Goal: Task Accomplishment & Management: Complete application form

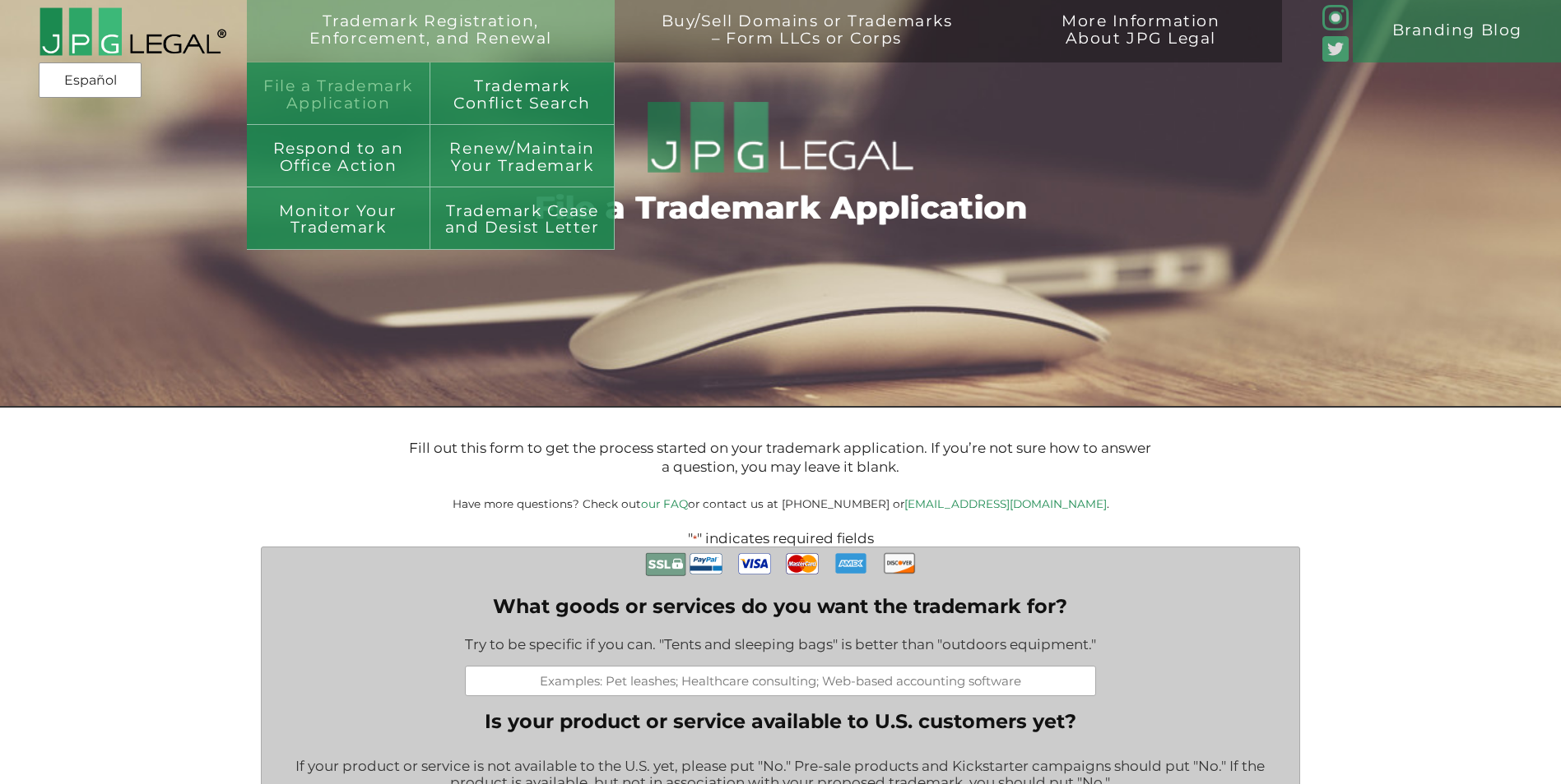
click at [346, 84] on link "File a Trademark Application" at bounding box center [339, 93] width 184 height 62
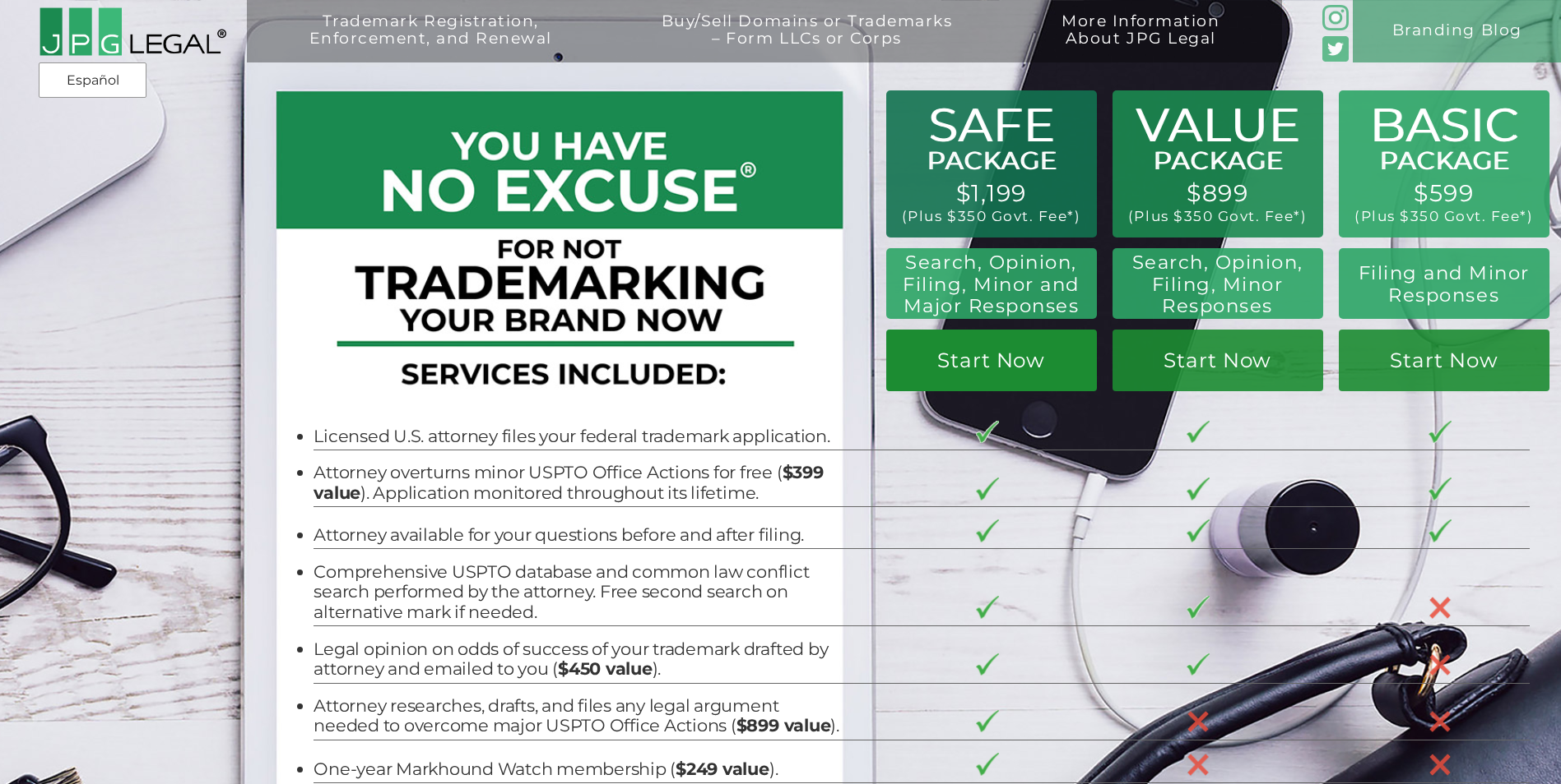
click at [984, 363] on link "Start Now" at bounding box center [991, 360] width 211 height 61
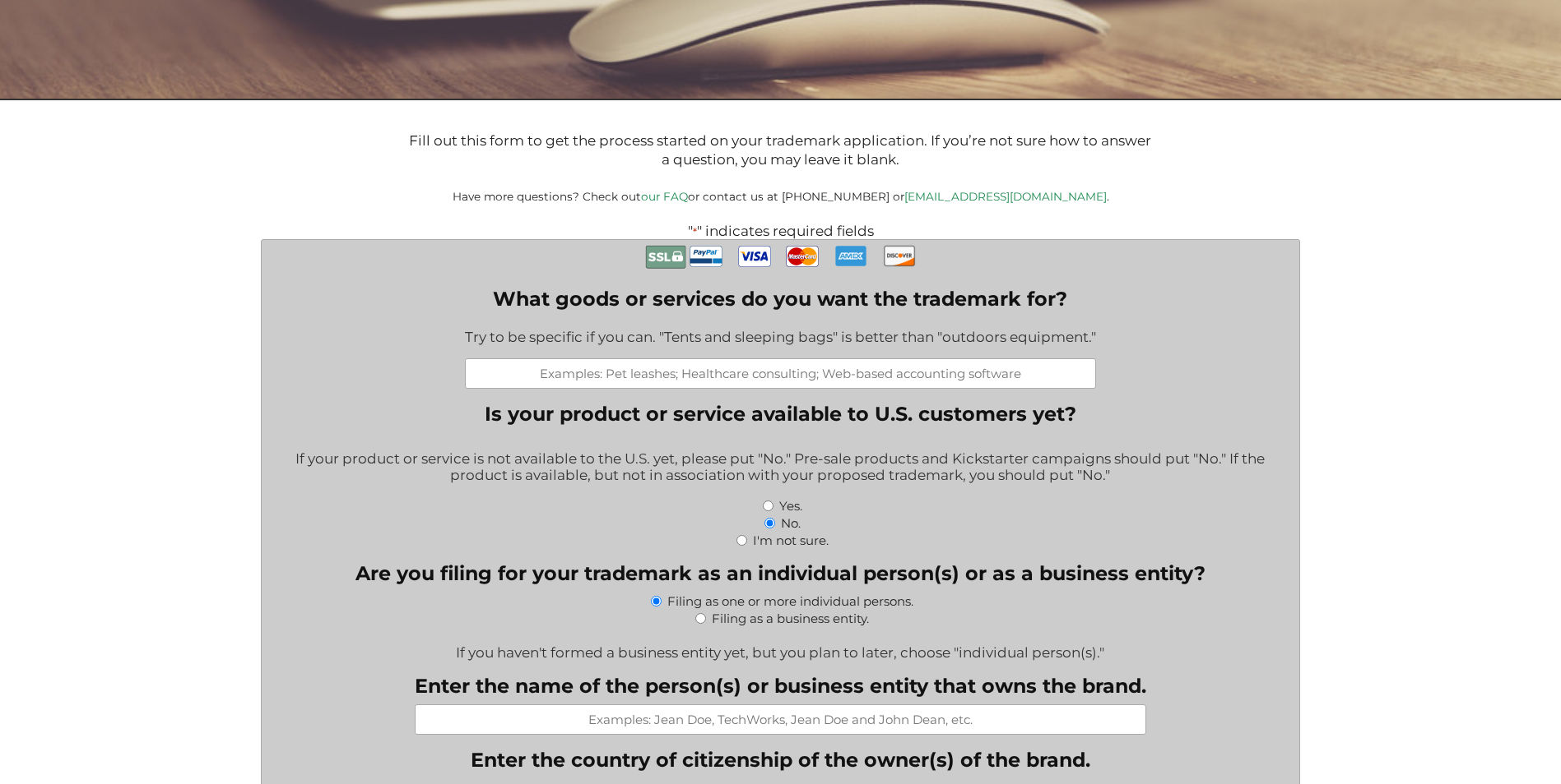
scroll to position [329, 0]
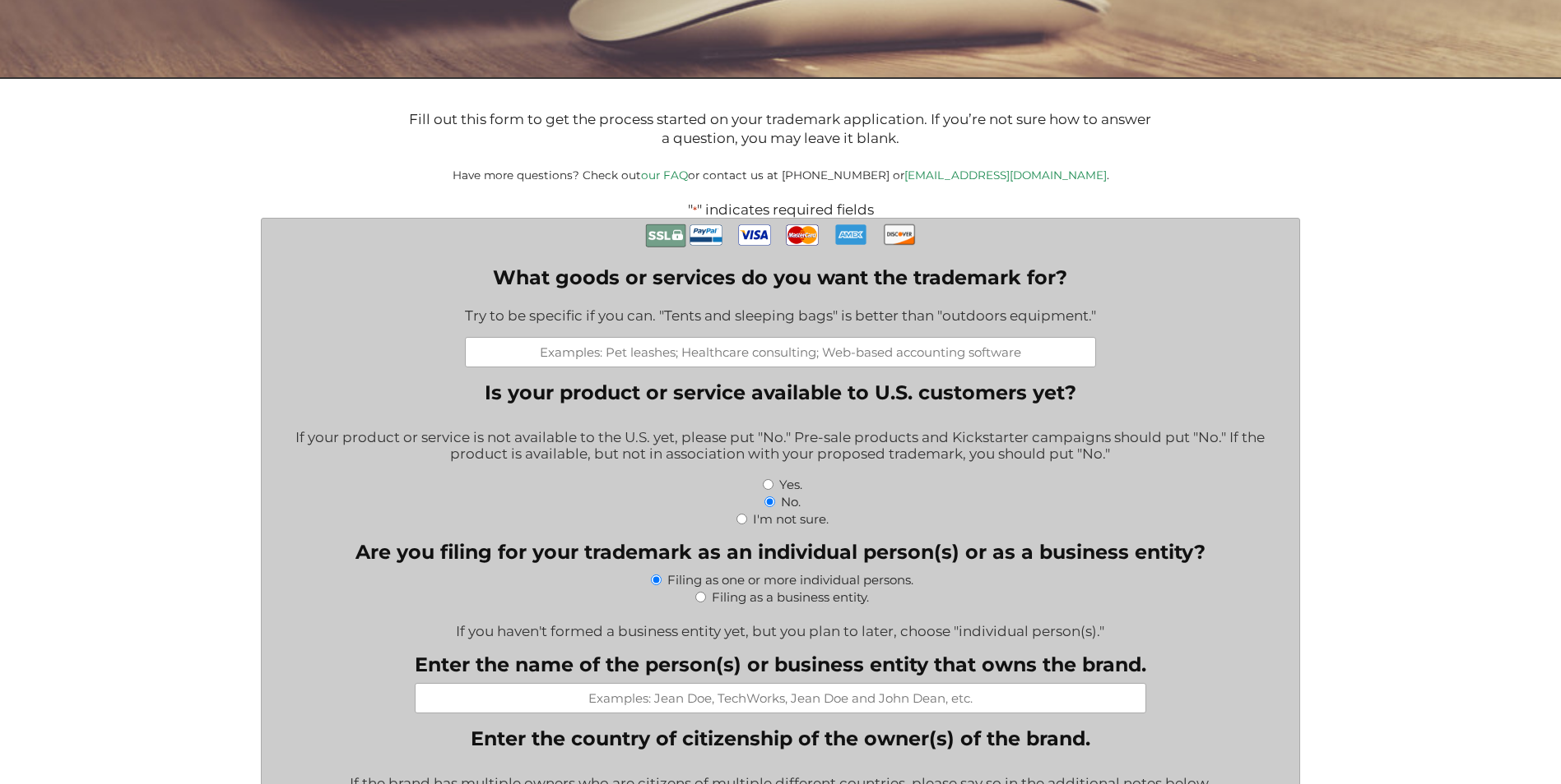
click at [674, 361] on input "What goods or services do you want the trademark for?" at bounding box center [780, 352] width 631 height 31
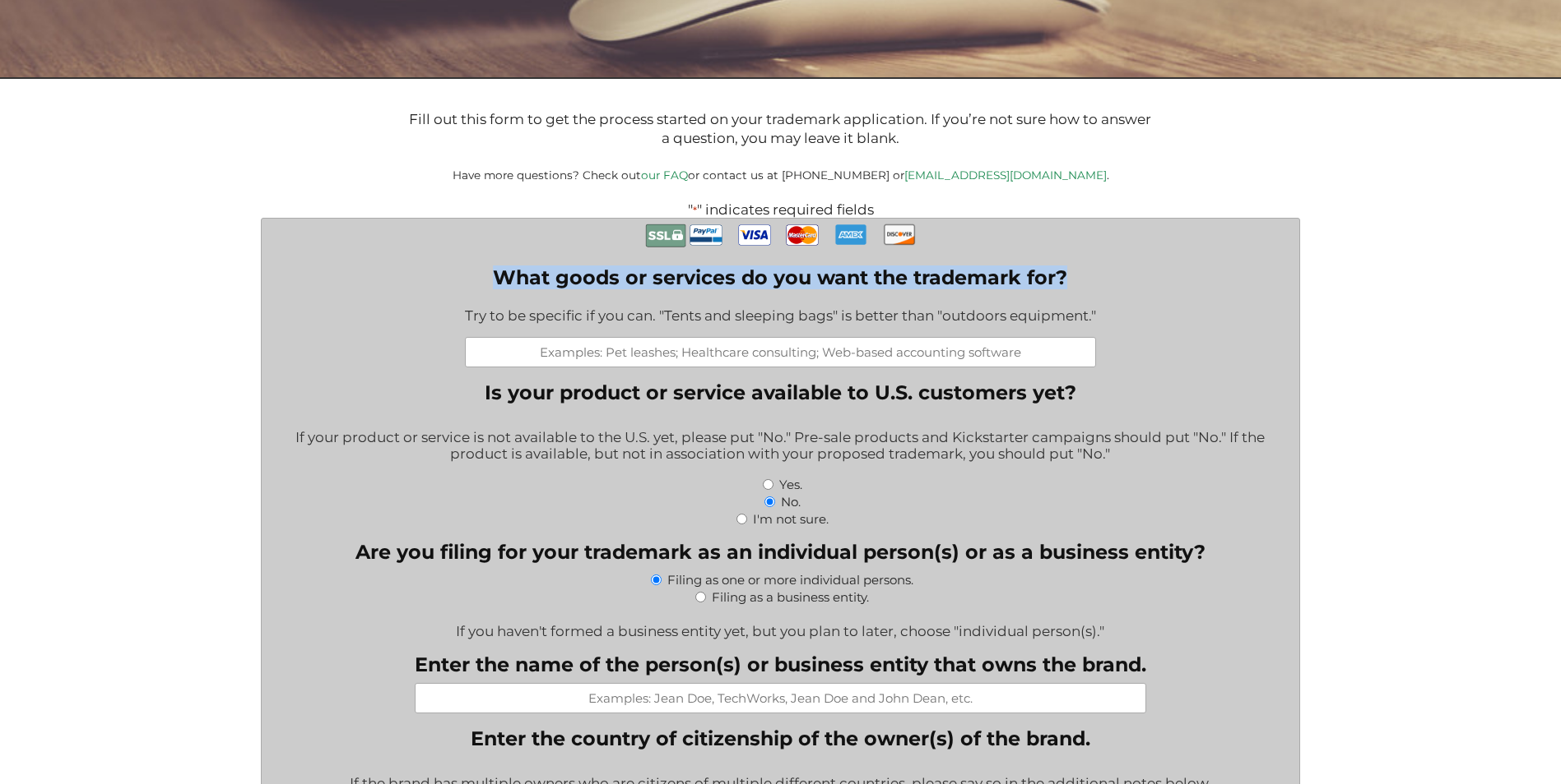
drag, startPoint x: 507, startPoint y: 279, endPoint x: 1095, endPoint y: 282, distance: 588.0
click at [1095, 282] on label "What goods or services do you want the trademark for?" at bounding box center [780, 277] width 631 height 24
drag, startPoint x: 1095, startPoint y: 282, endPoint x: 1052, endPoint y: 281, distance: 43.0
copy label "What goods or services do you want the trademark for?"
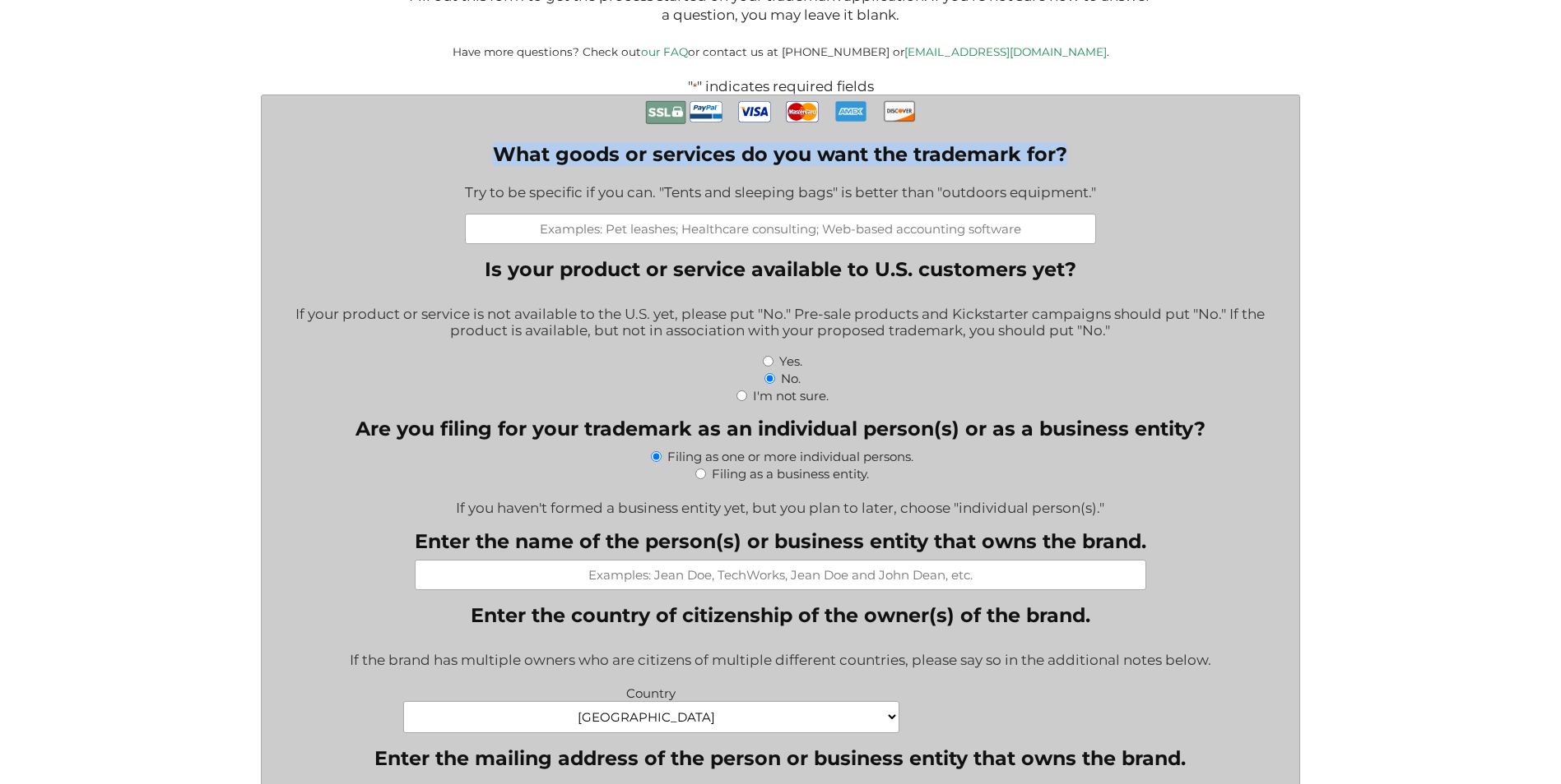
scroll to position [493, 0]
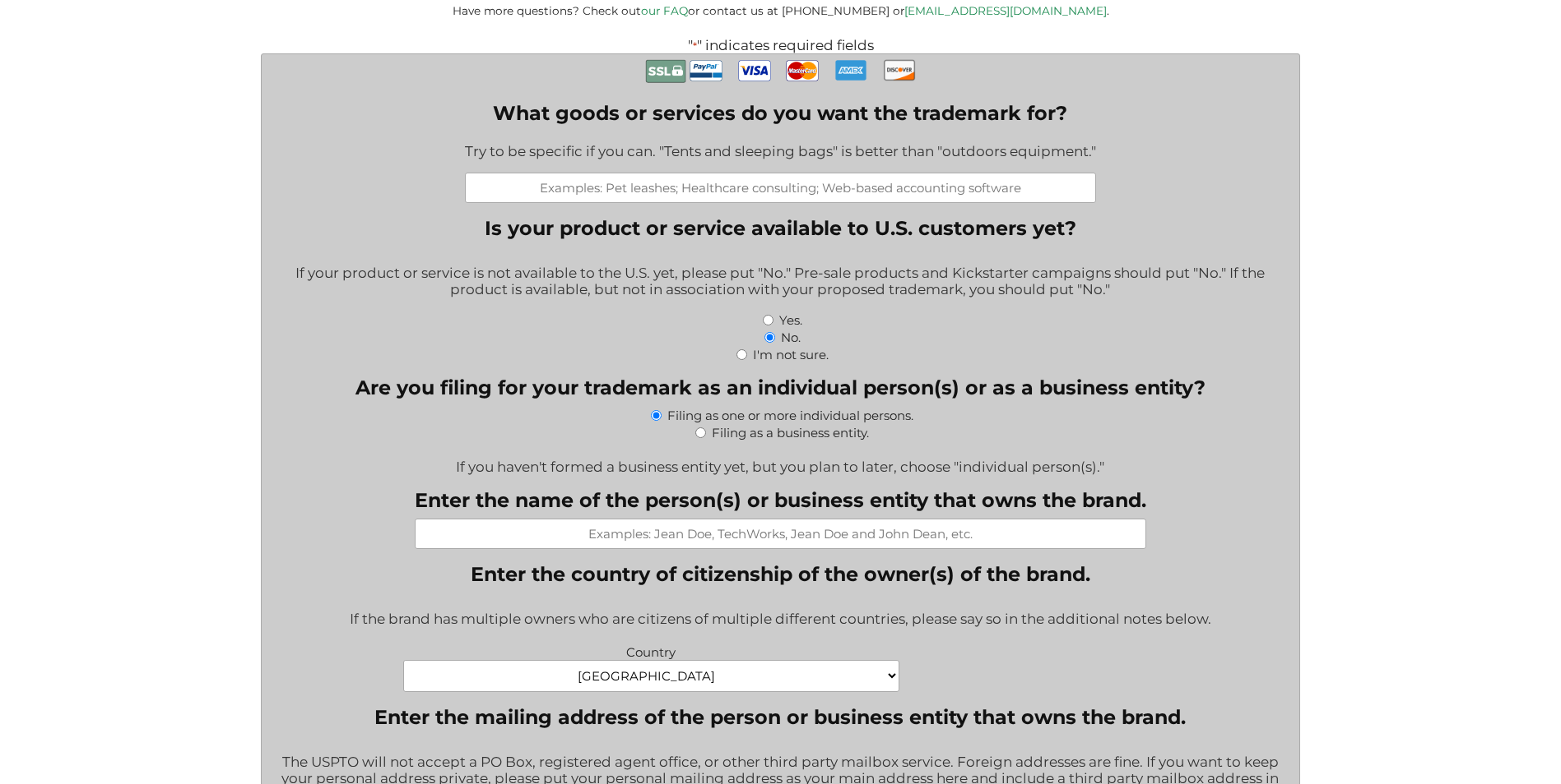
click at [569, 190] on input "What goods or services do you want the trademark for?" at bounding box center [780, 188] width 631 height 31
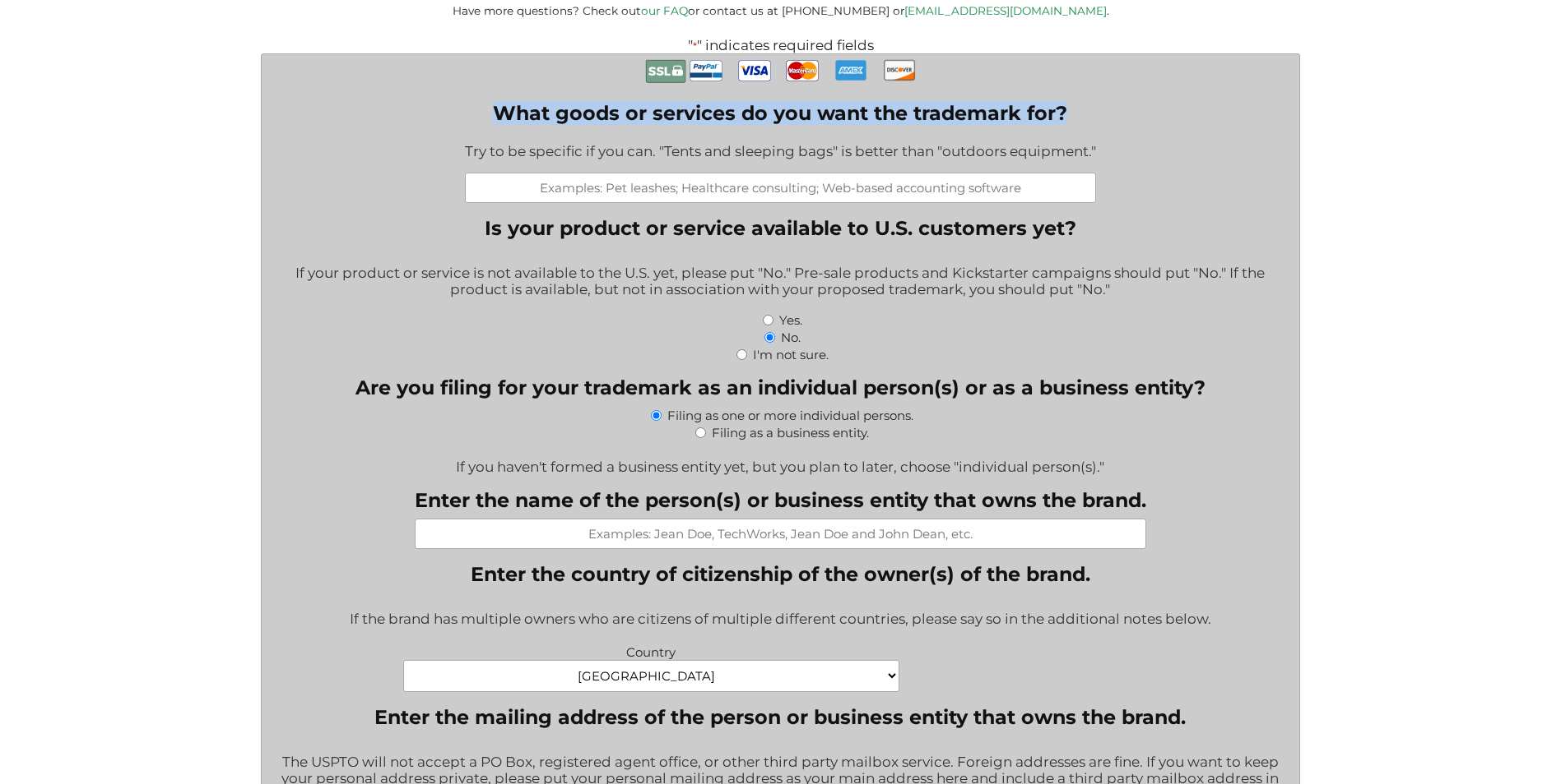
drag, startPoint x: 497, startPoint y: 115, endPoint x: 1082, endPoint y: 108, distance: 585.0
click at [1082, 108] on label "What goods or services do you want the trademark for?" at bounding box center [780, 113] width 631 height 24
drag, startPoint x: 1082, startPoint y: 108, endPoint x: 1042, endPoint y: 118, distance: 41.2
copy label "What goods or services do you want the trademark for?"
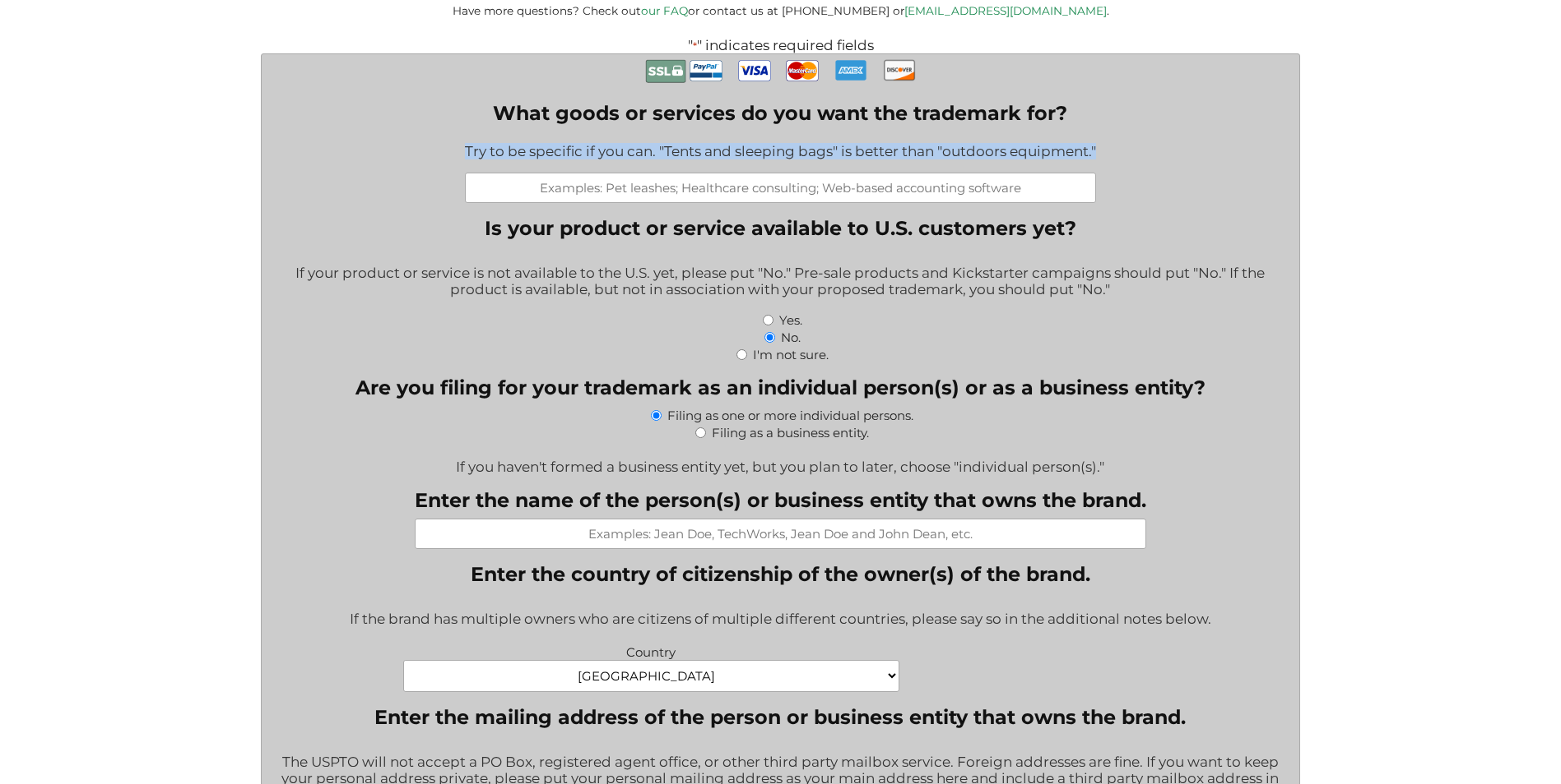
drag, startPoint x: 467, startPoint y: 154, endPoint x: 1100, endPoint y: 155, distance: 633.0
drag, startPoint x: 1100, startPoint y: 155, endPoint x: 1082, endPoint y: 156, distance: 18.0
copy div "Try to be specific if you can. "Tents and sleeping bags" is better than "outdoo…"
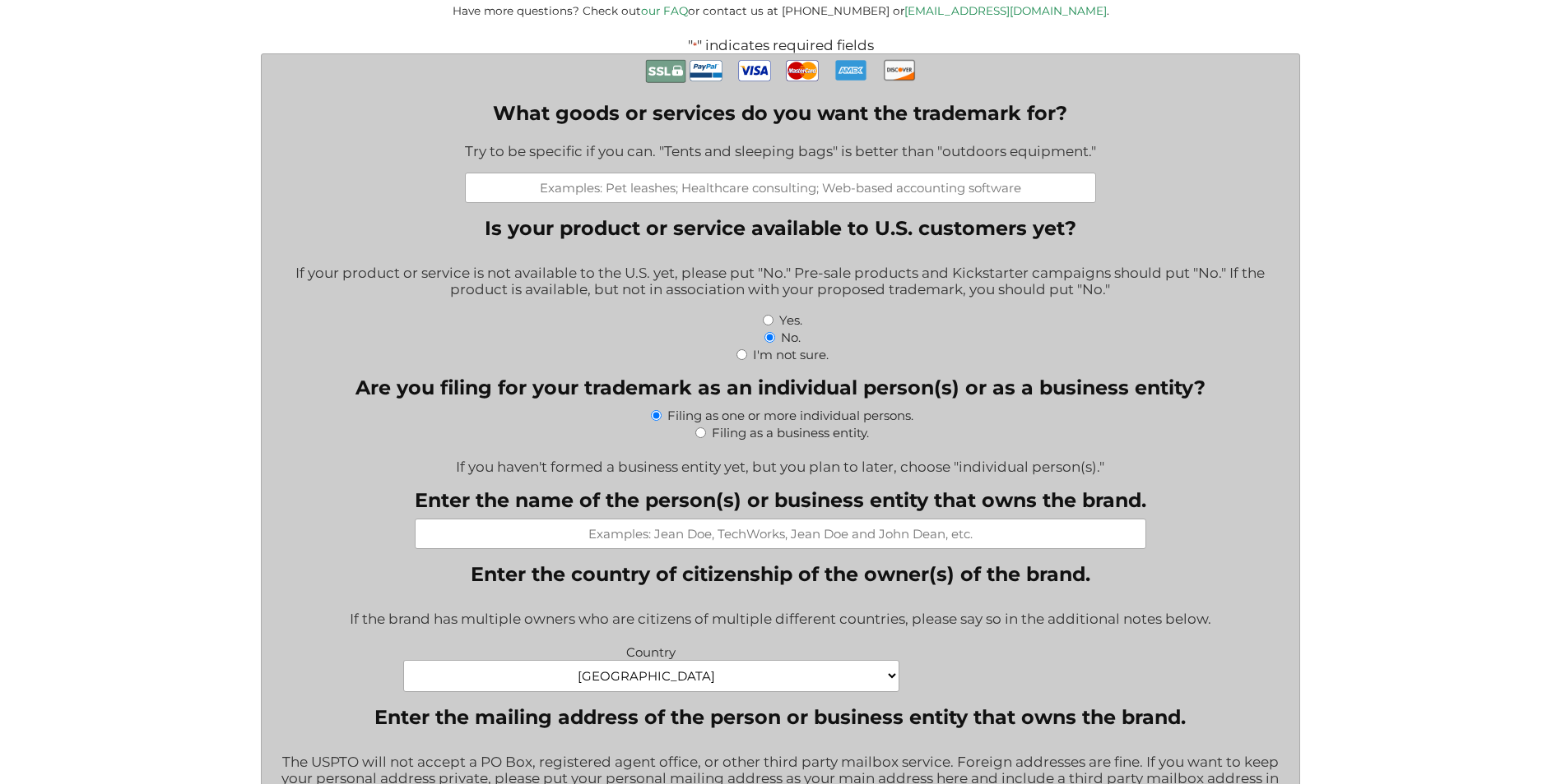
click at [549, 183] on input "What goods or services do you want the trademark for?" at bounding box center [780, 188] width 631 height 31
paste input "Online and mobile courses, workshops, and training programs in learning and per…"
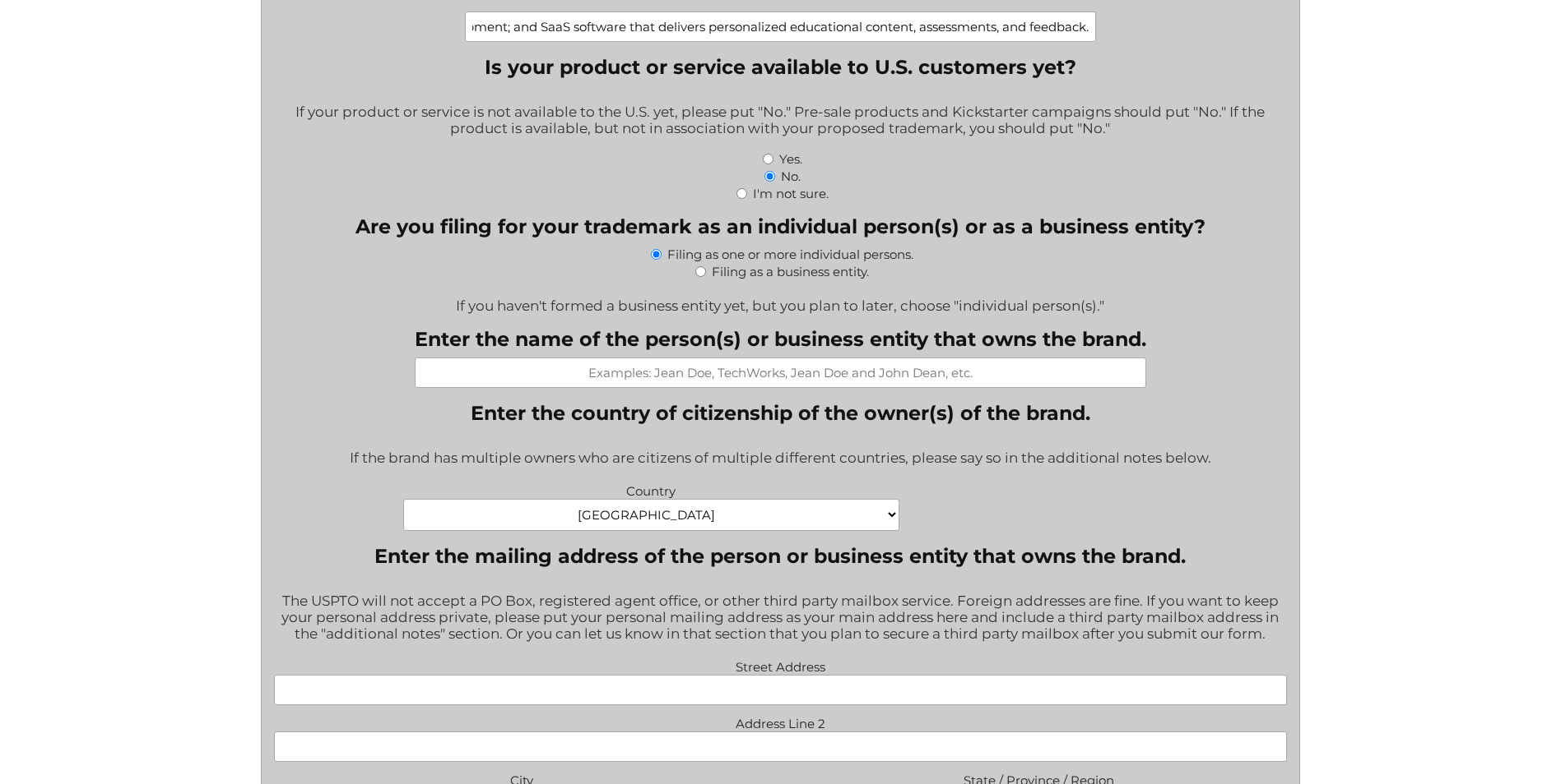
scroll to position [658, 0]
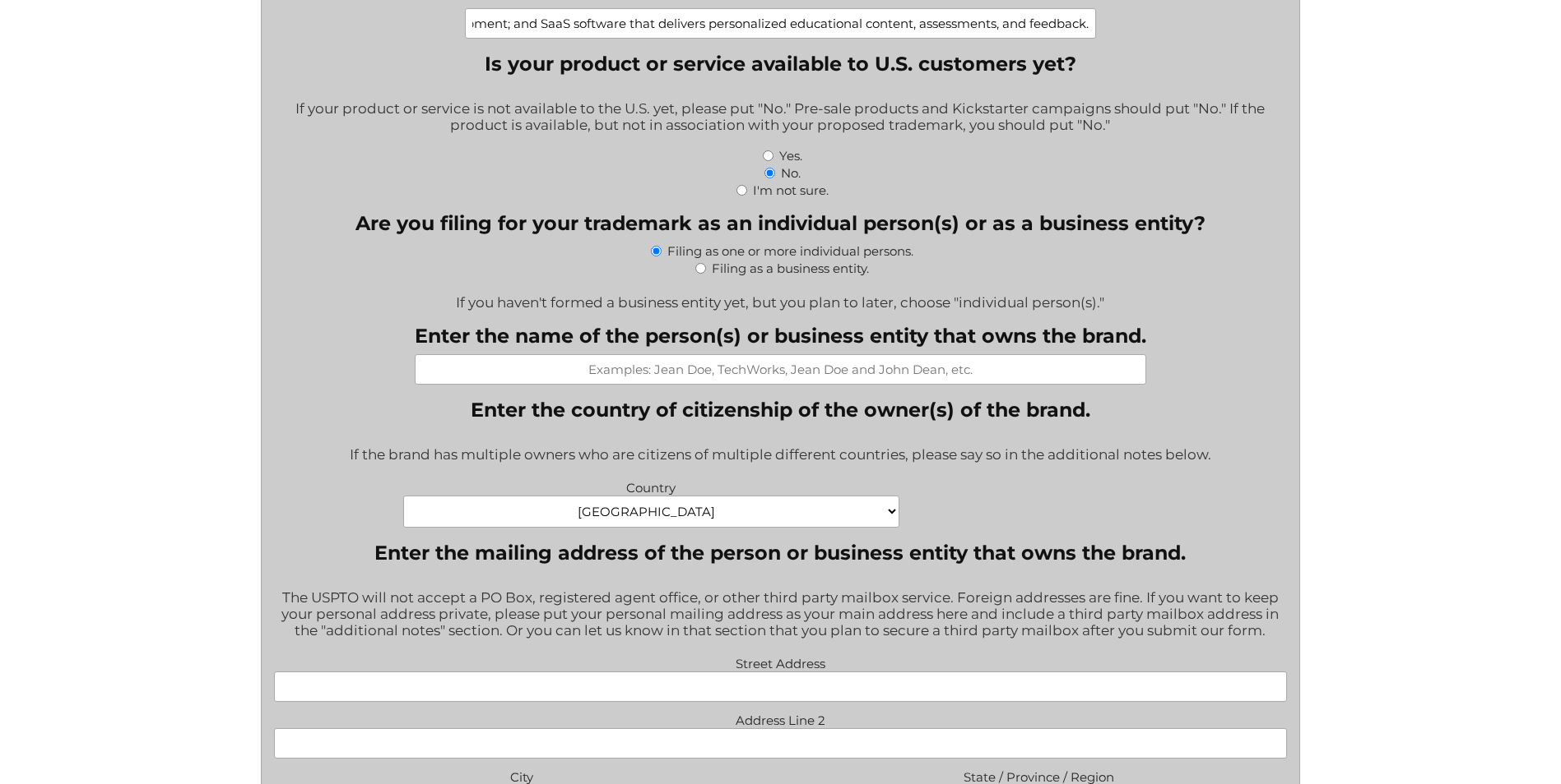
type input "Online and mobile courses, workshops, and training programs in learning and per…"
click at [677, 374] on input "Enter the name of the person(s) or business entity that owns the brand." at bounding box center [780, 370] width 732 height 31
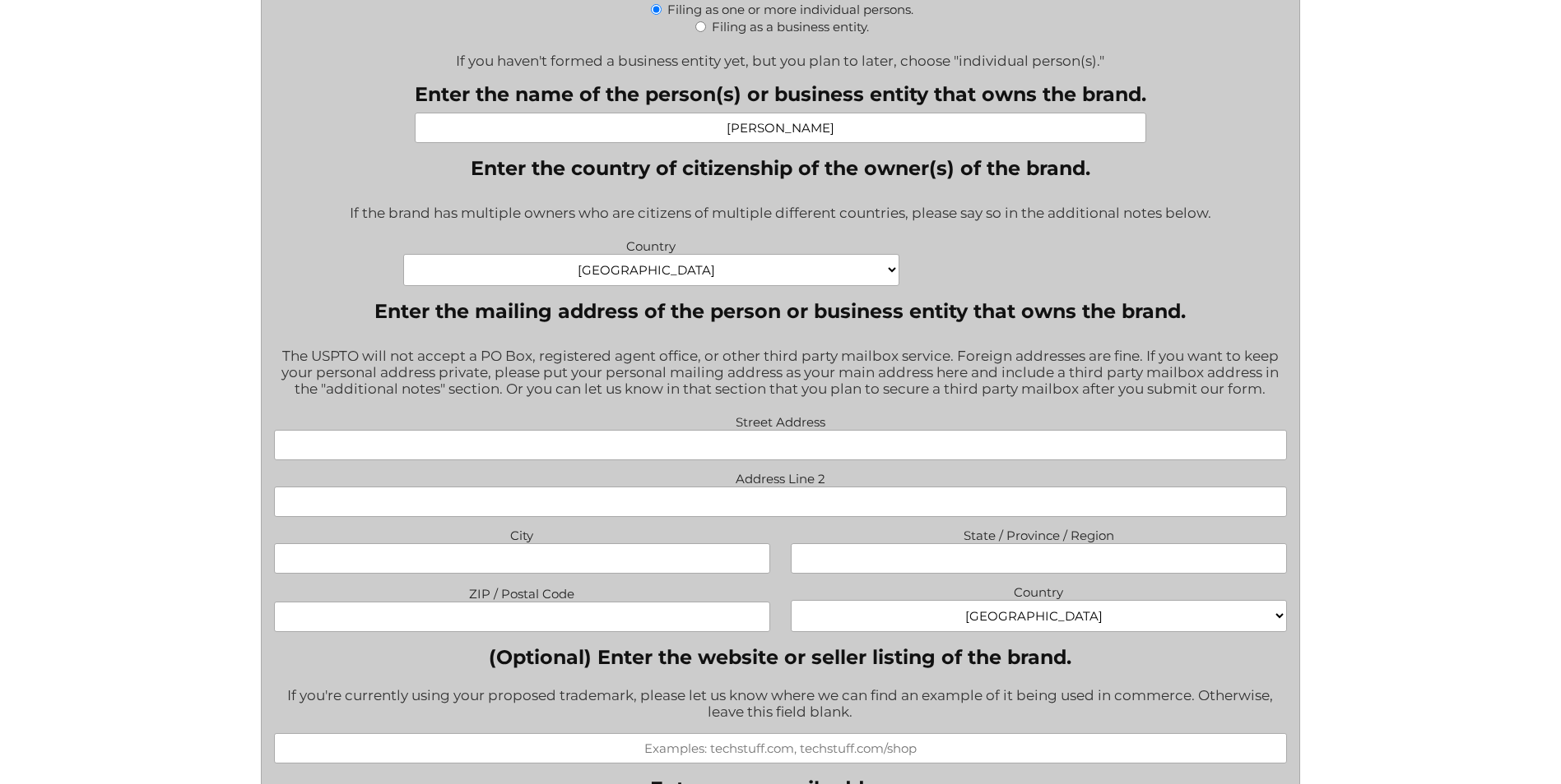
scroll to position [905, 0]
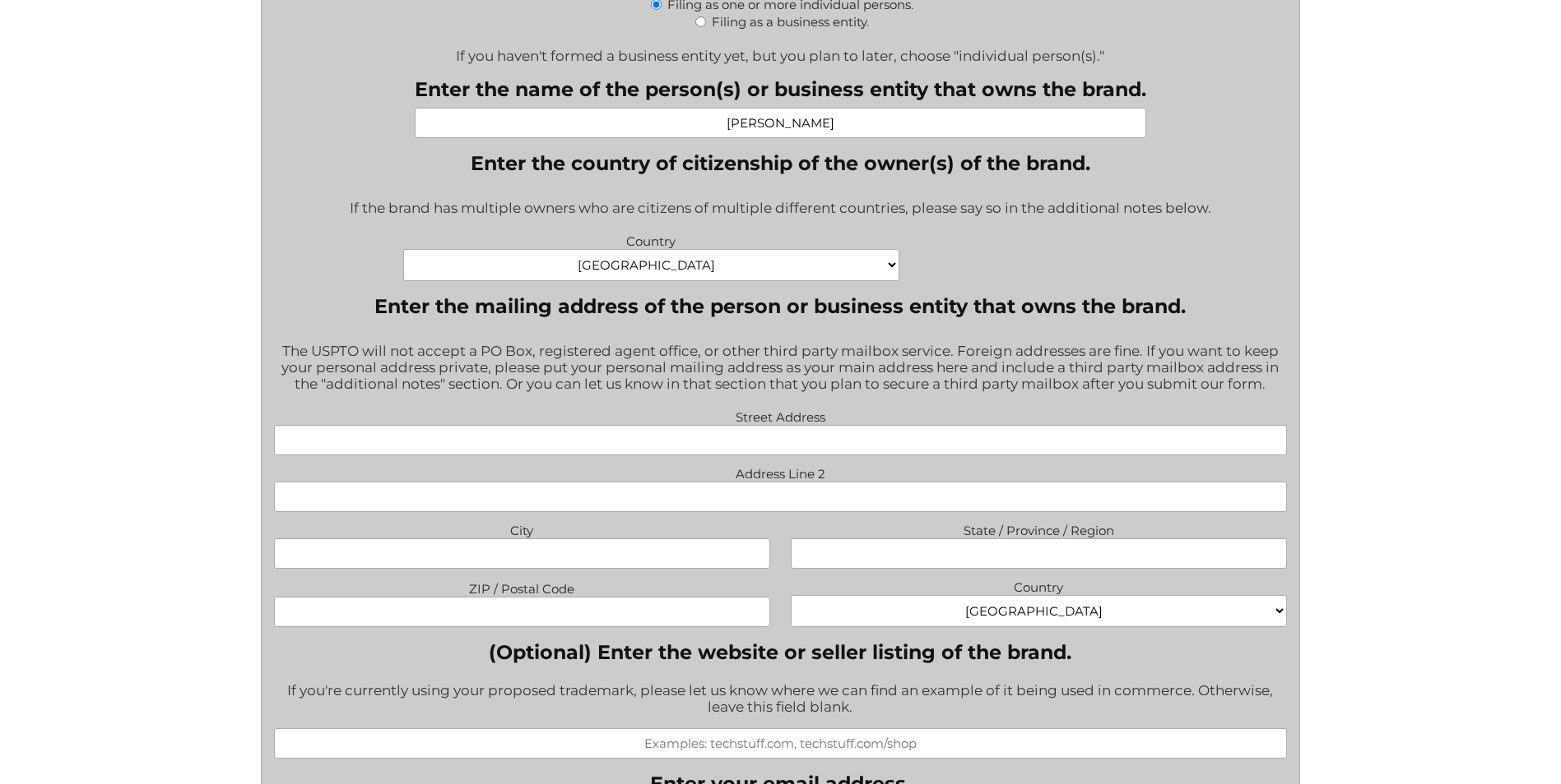
type input "[PERSON_NAME]"
click at [493, 449] on input "Street Address" at bounding box center [780, 440] width 1012 height 31
type input "[STREET_ADDRESS][PERSON_NAME]"
type input "[GEOGRAPHIC_DATA]"
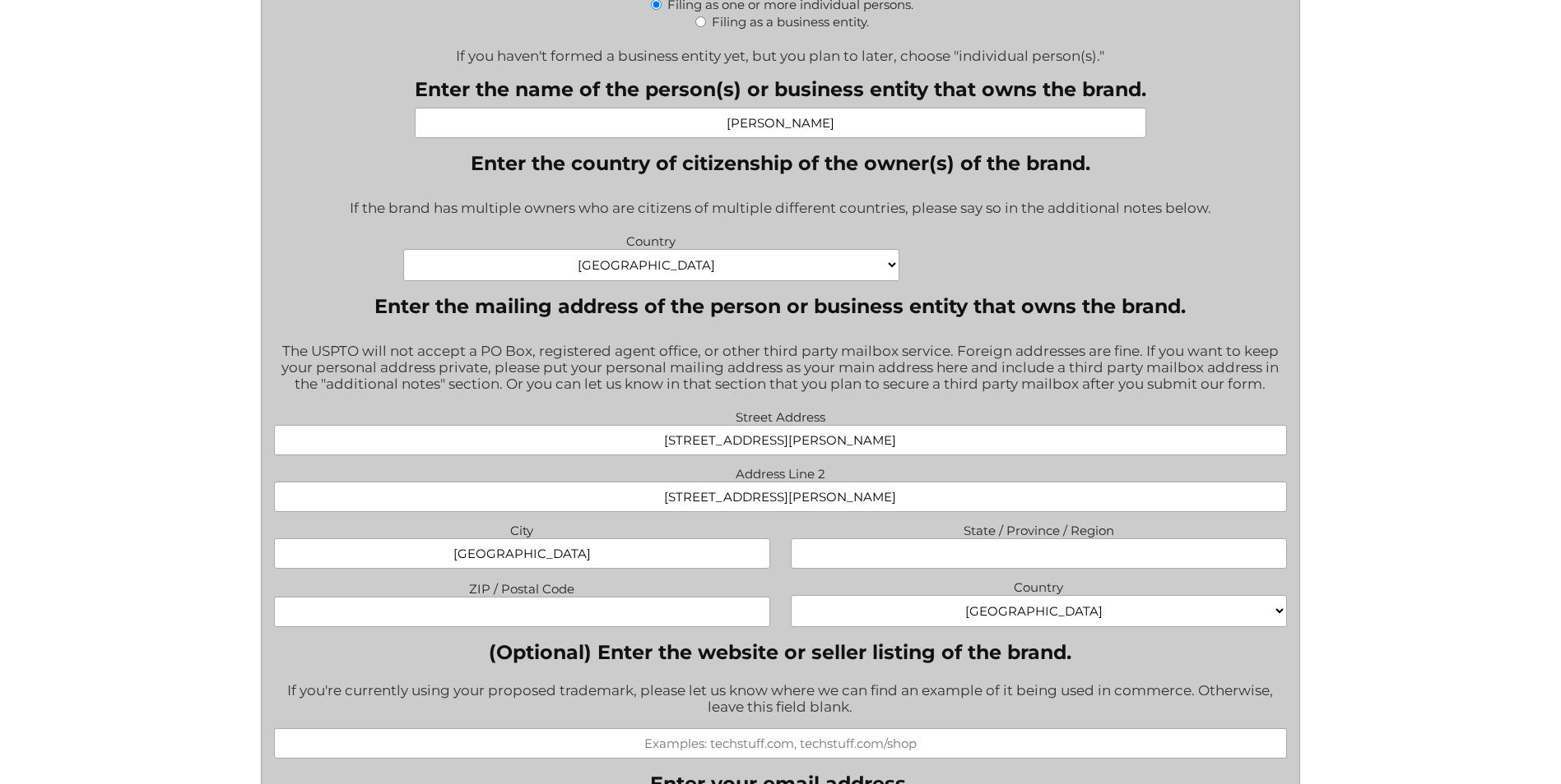
type input "91325"
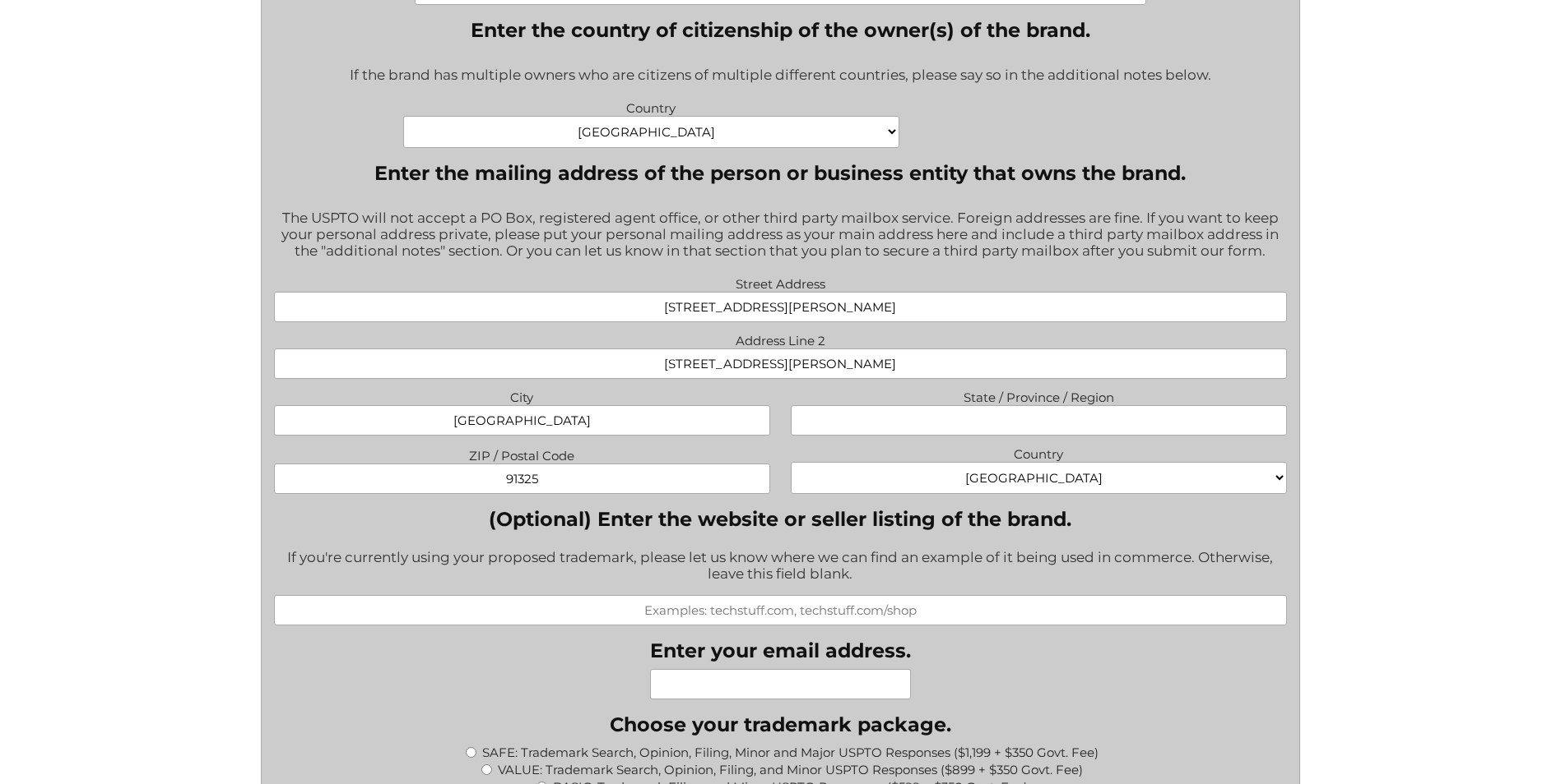
scroll to position [951, 0]
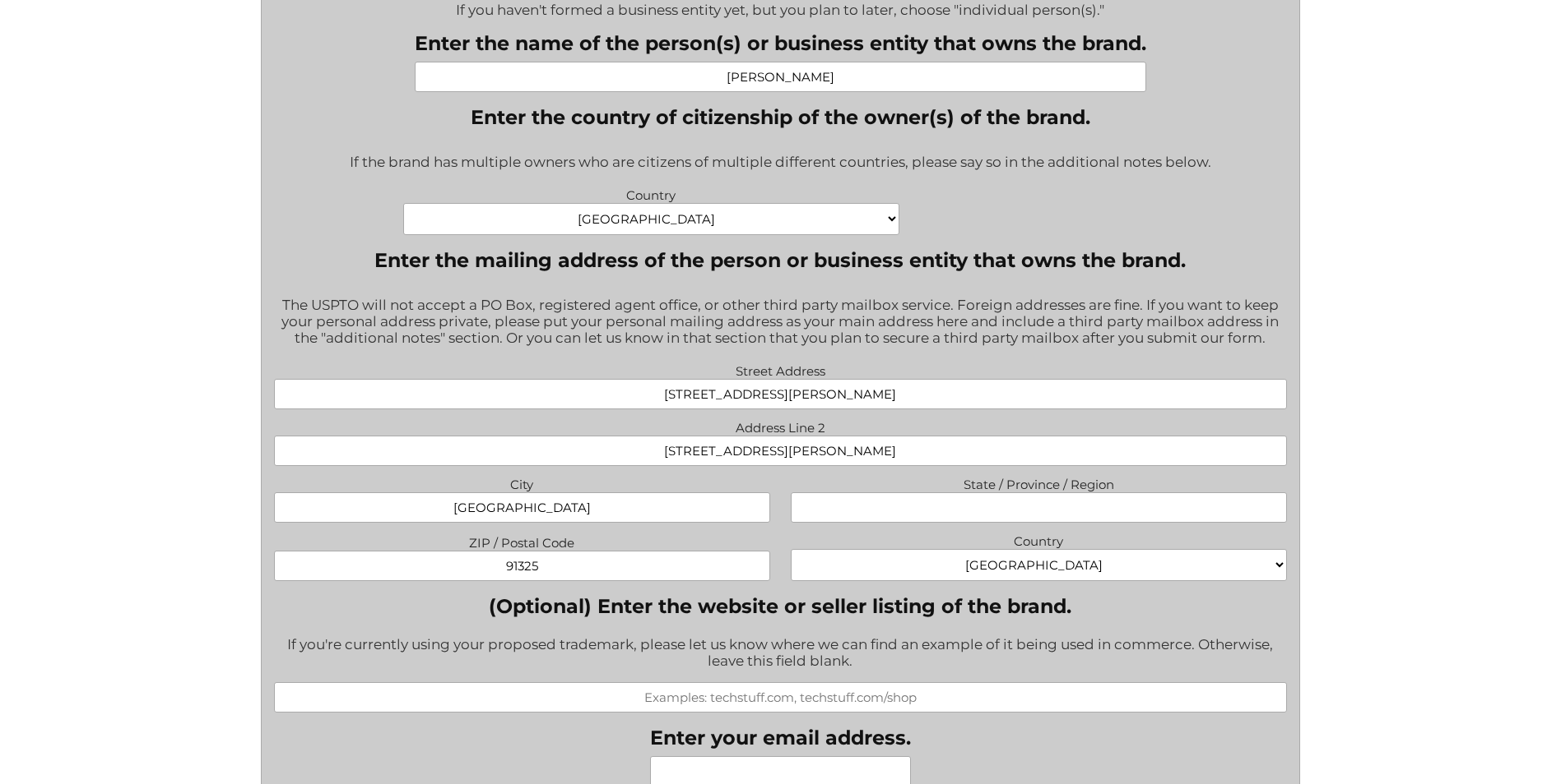
drag, startPoint x: 917, startPoint y: 452, endPoint x: 645, endPoint y: 463, distance: 272.2
click at [645, 463] on input "[STREET_ADDRESS][PERSON_NAME]" at bounding box center [780, 451] width 1012 height 31
drag, startPoint x: 923, startPoint y: 404, endPoint x: 766, endPoint y: 407, distance: 157.0
click at [766, 407] on input "[STREET_ADDRESS][PERSON_NAME]" at bounding box center [780, 394] width 1012 height 31
type input "18310 [PERSON_NAME] Court"
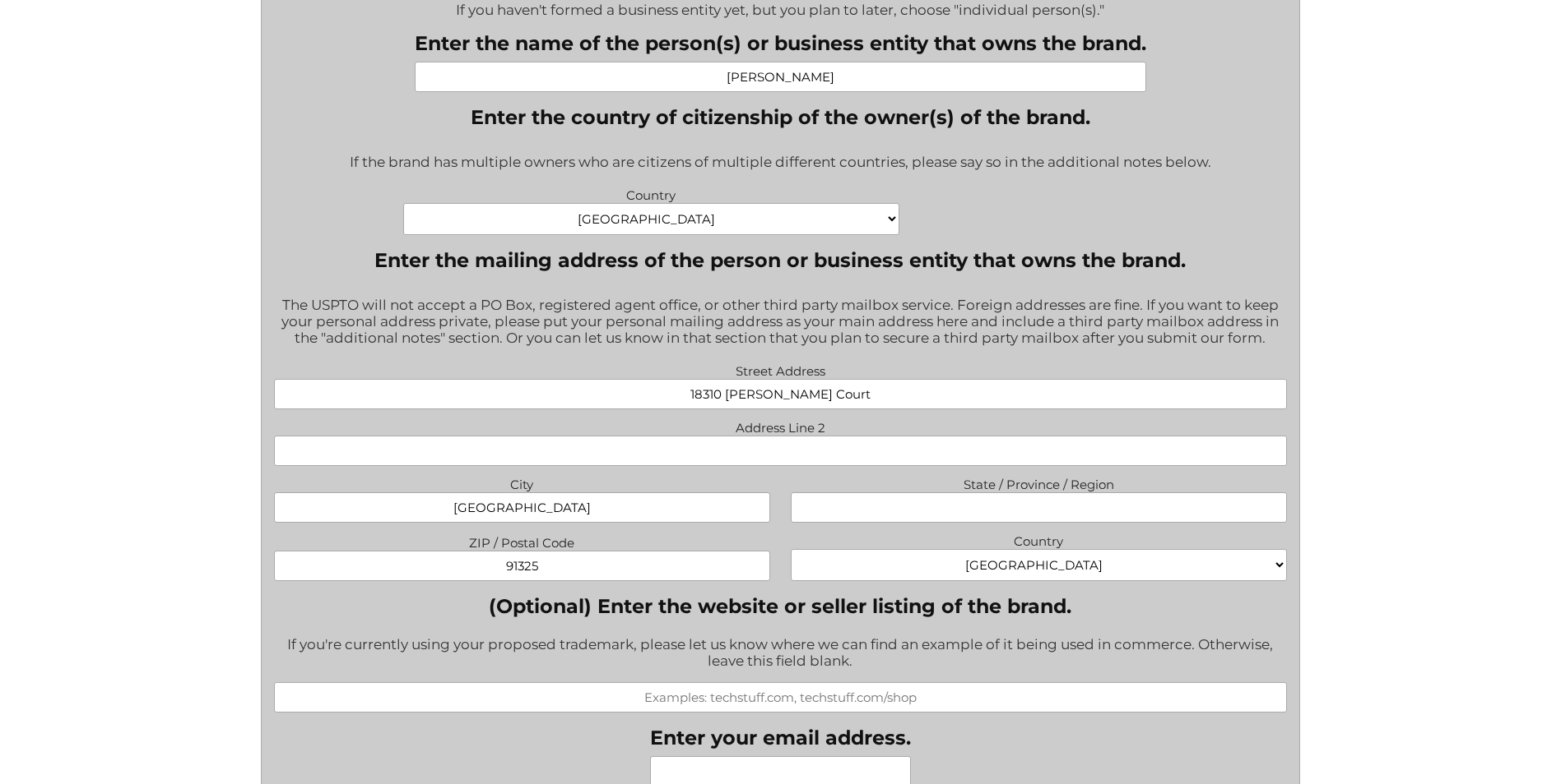
click at [1437, 358] on div "File a Trademark Application Fill out this form to get the process started on y…" at bounding box center [780, 726] width 1561 height 3353
drag, startPoint x: 574, startPoint y: 516, endPoint x: 450, endPoint y: 516, distance: 124.0
click at [450, 516] on input "[GEOGRAPHIC_DATA]" at bounding box center [522, 508] width 496 height 31
type input "Northridge"
type input "CA"
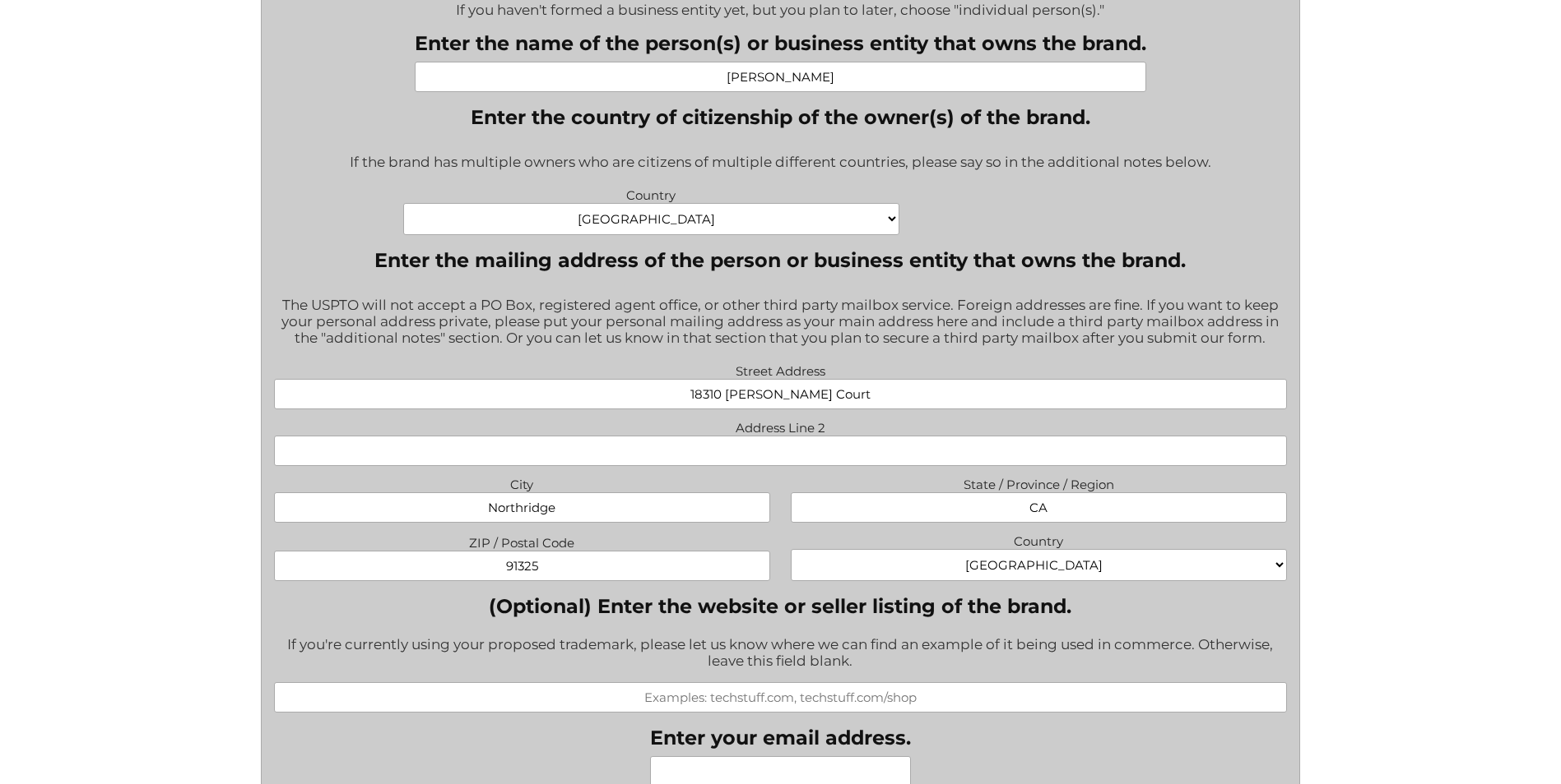
click at [1463, 426] on div "File a Trademark Application Fill out this form to get the process started on y…" at bounding box center [780, 726] width 1561 height 3353
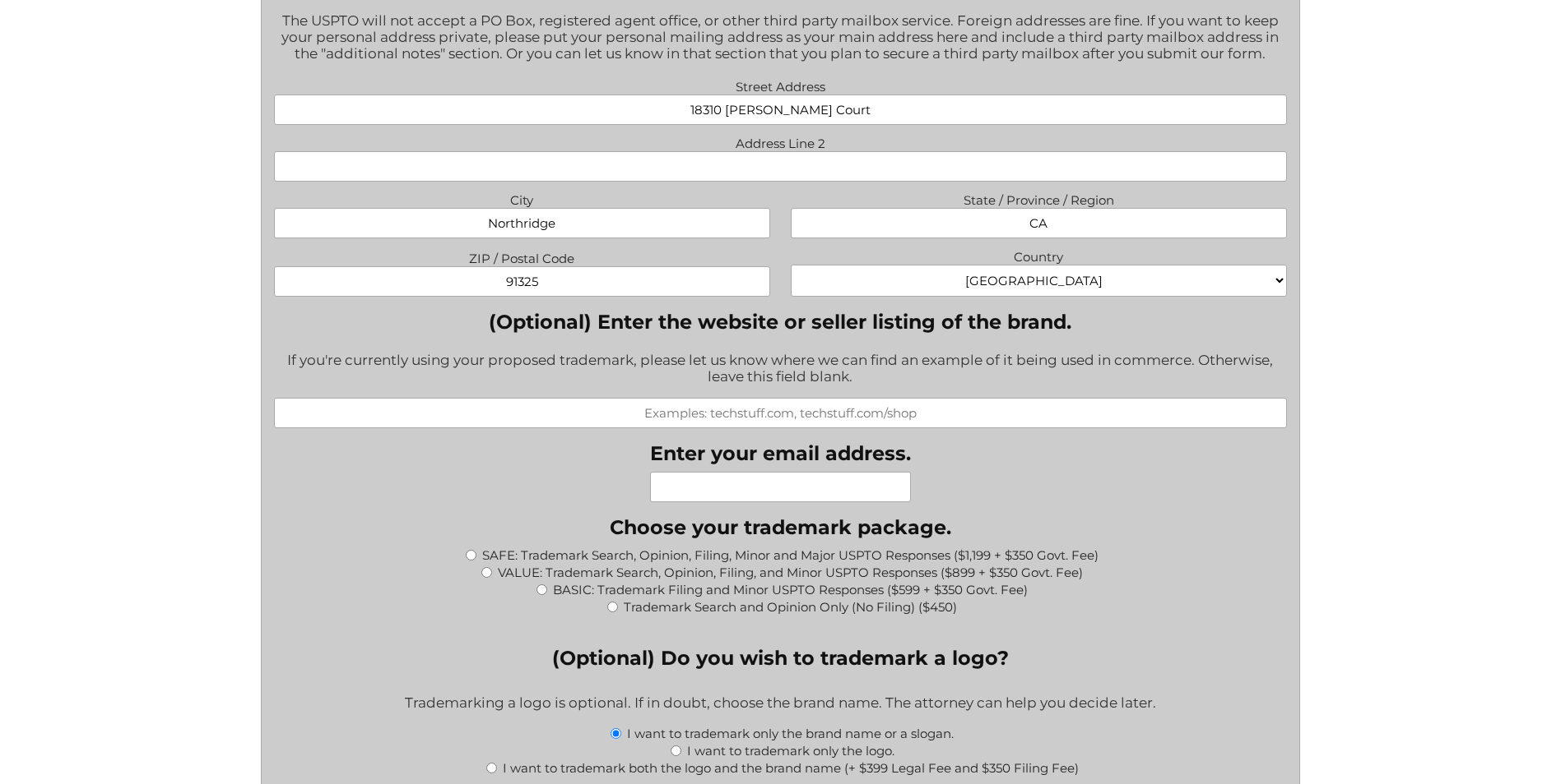
scroll to position [1280, 0]
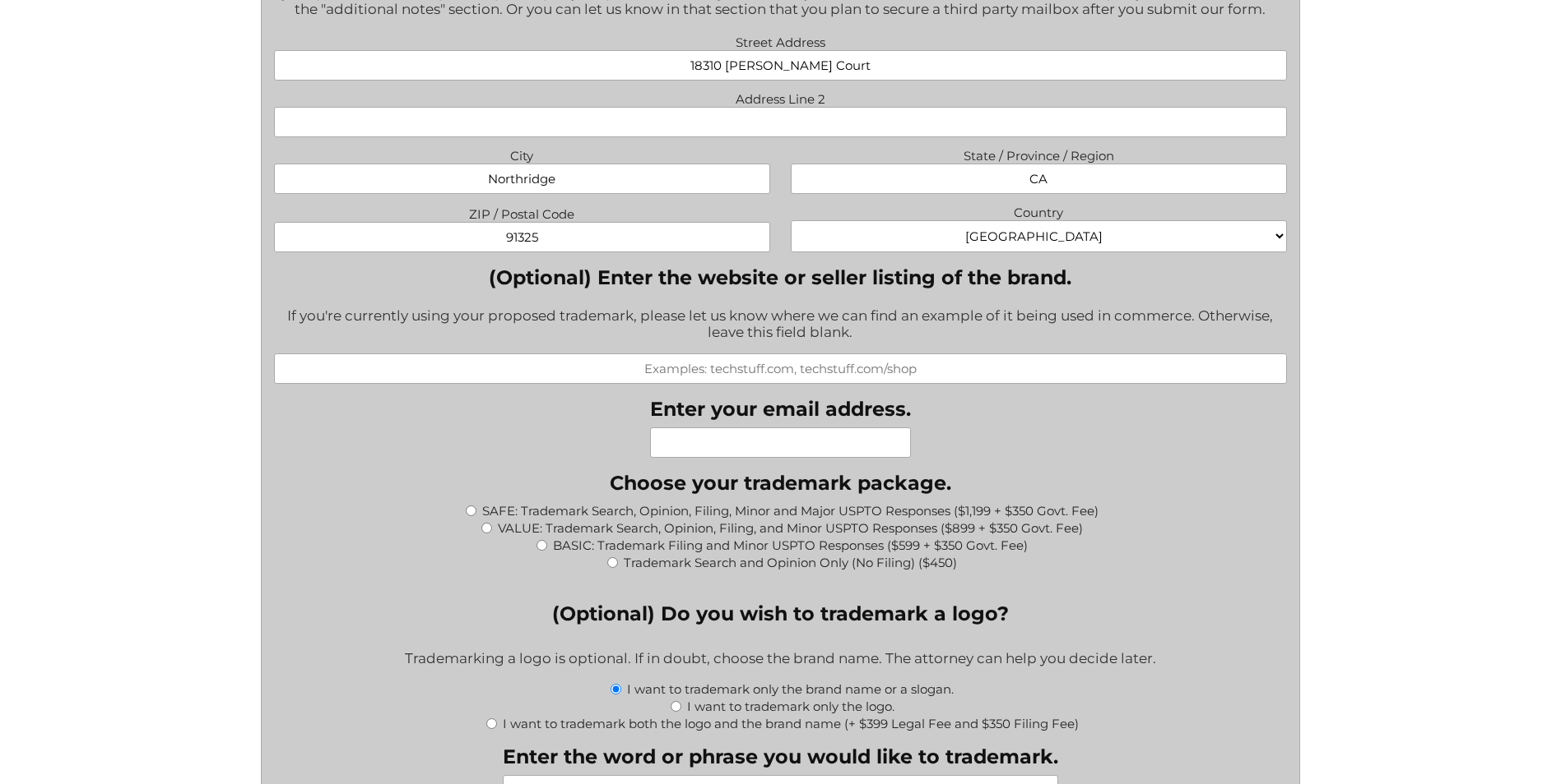
click at [730, 453] on input "Enter your email address." at bounding box center [780, 443] width 260 height 31
type input "[EMAIL_ADDRESS][PERSON_NAME][DOMAIN_NAME]"
click at [1136, 435] on div "What goods or services do you want the trademark for? Try to be specific if you…" at bounding box center [780, 565] width 1012 height 2594
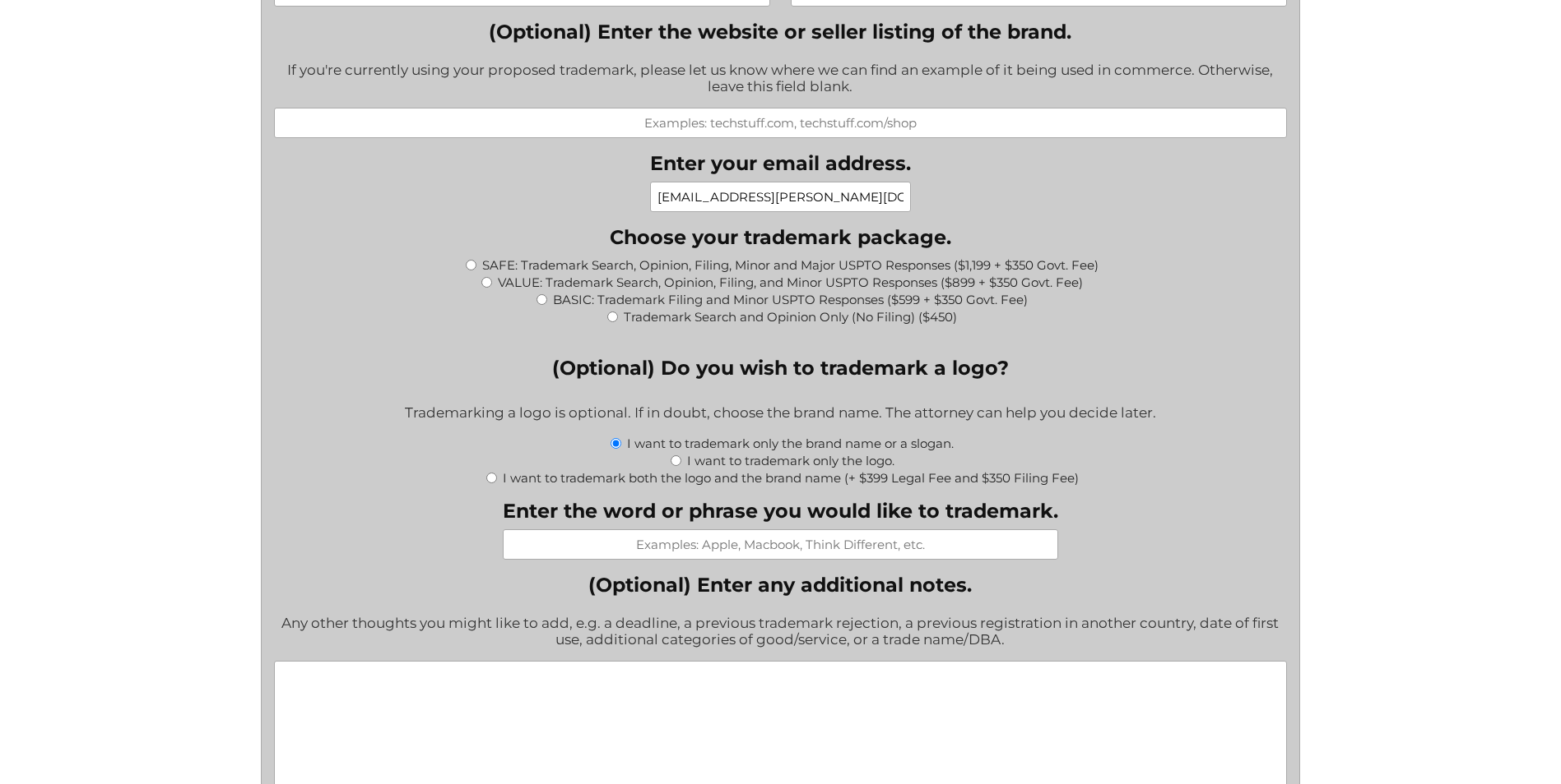
scroll to position [1526, 0]
click at [469, 268] on input "SAFE: Trademark Search, Opinion, Filing, Minor and Major USPTO Responses ($1,19…" at bounding box center [470, 264] width 11 height 11
radio input "true"
type input "$1,549.00"
click at [667, 547] on input "Enter the word or phrase you would like to trademark." at bounding box center [780, 544] width 555 height 31
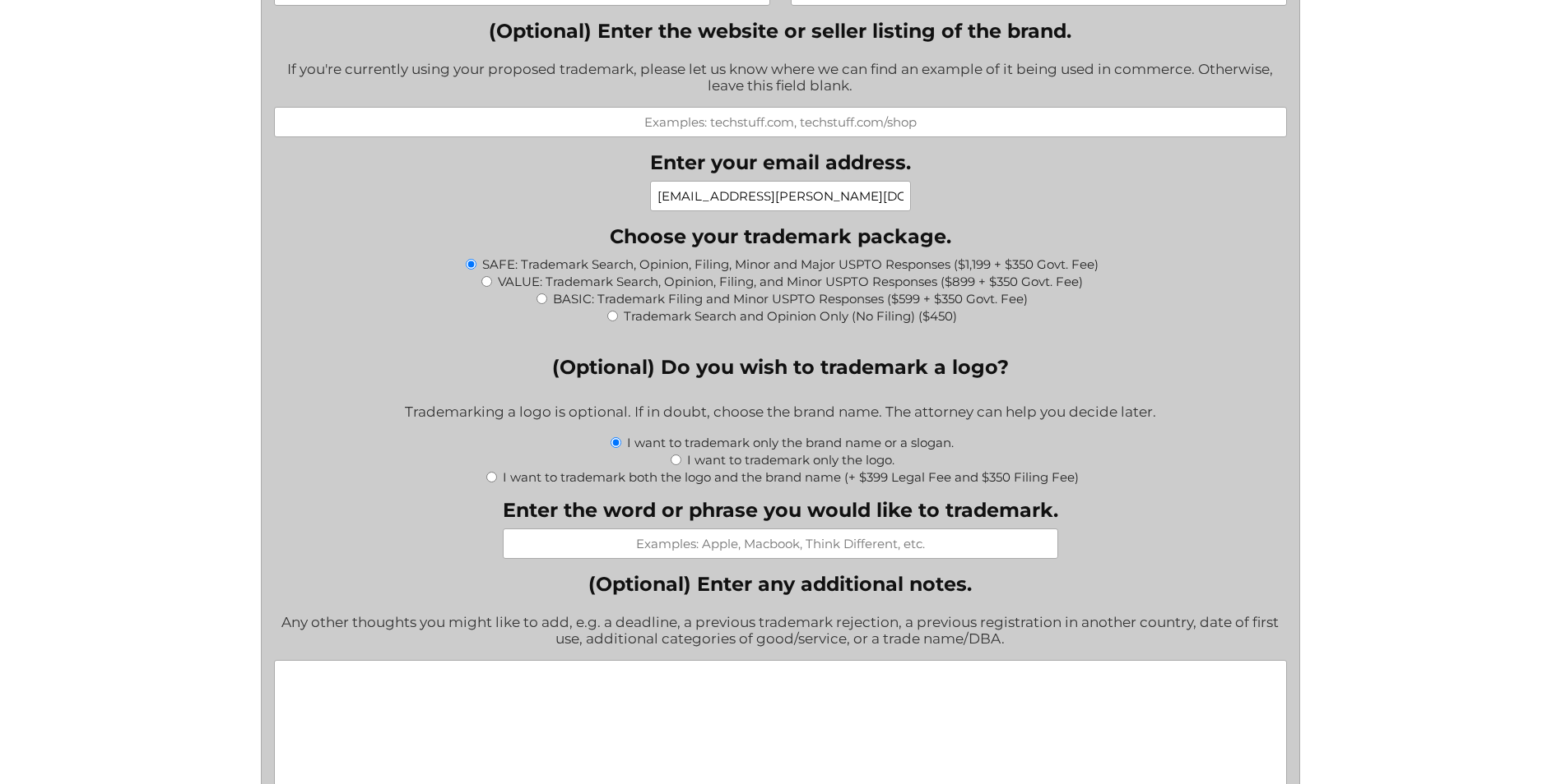
click at [736, 546] on input "Enter the word or phrase you would like to trademark." at bounding box center [780, 544] width 555 height 31
paste input "Cuence"
type input "Cuence"
click at [1148, 451] on div "I want to trademark only the brand name or a slogan." at bounding box center [780, 442] width 1012 height 17
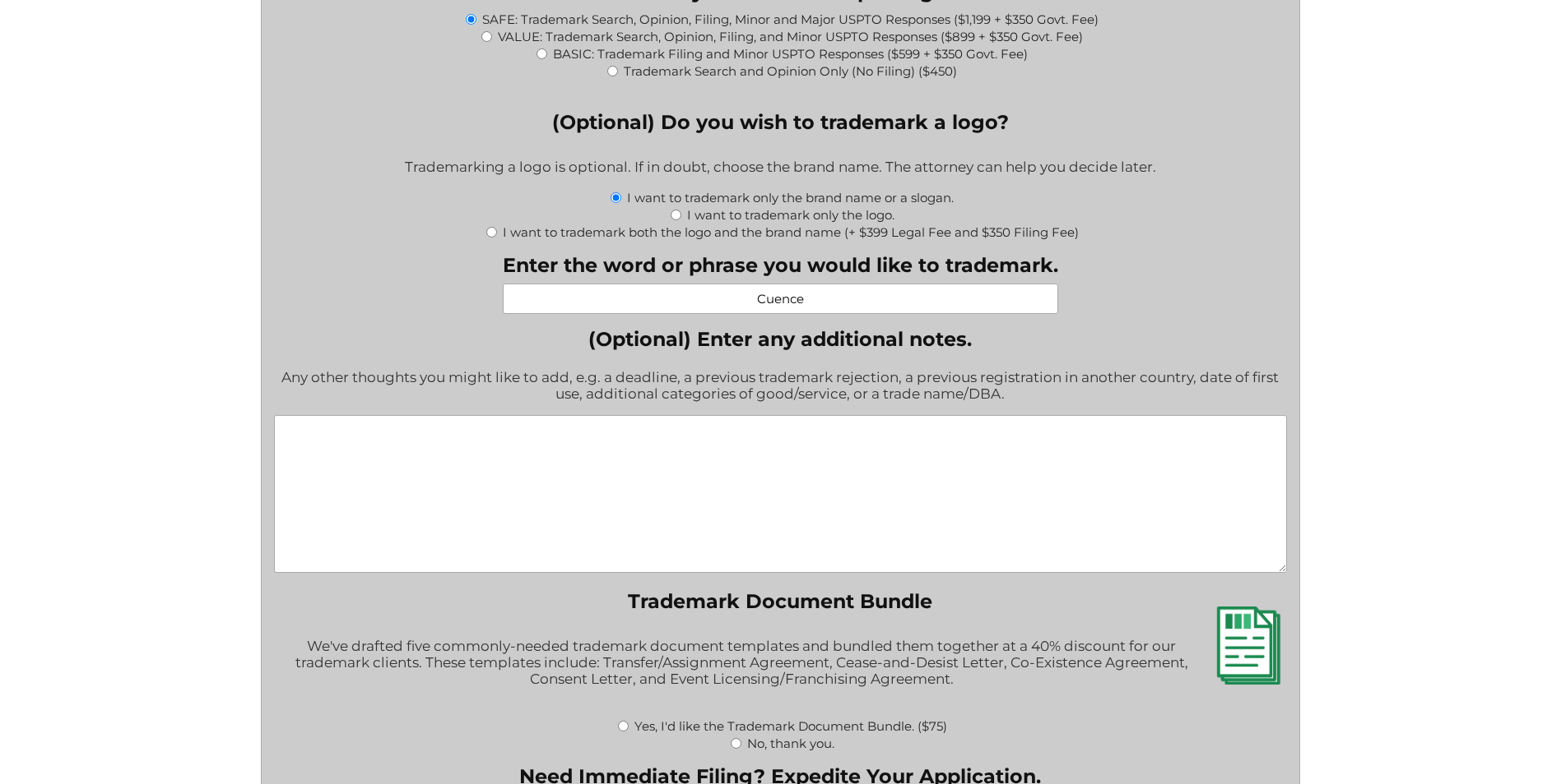
scroll to position [1773, 0]
click at [319, 440] on textarea "(Optional) Enter any additional notes." at bounding box center [780, 492] width 1012 height 158
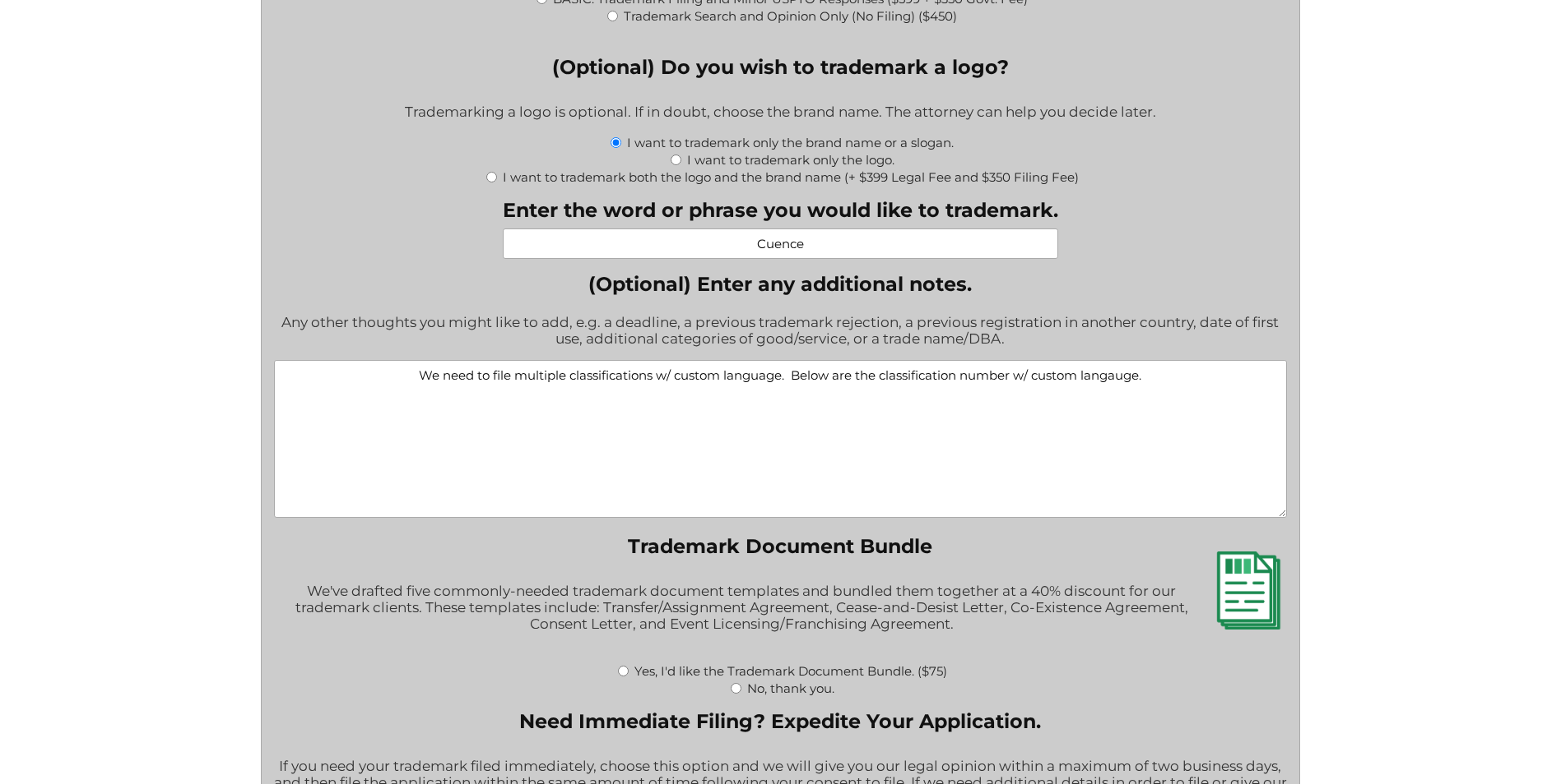
scroll to position [1855, 0]
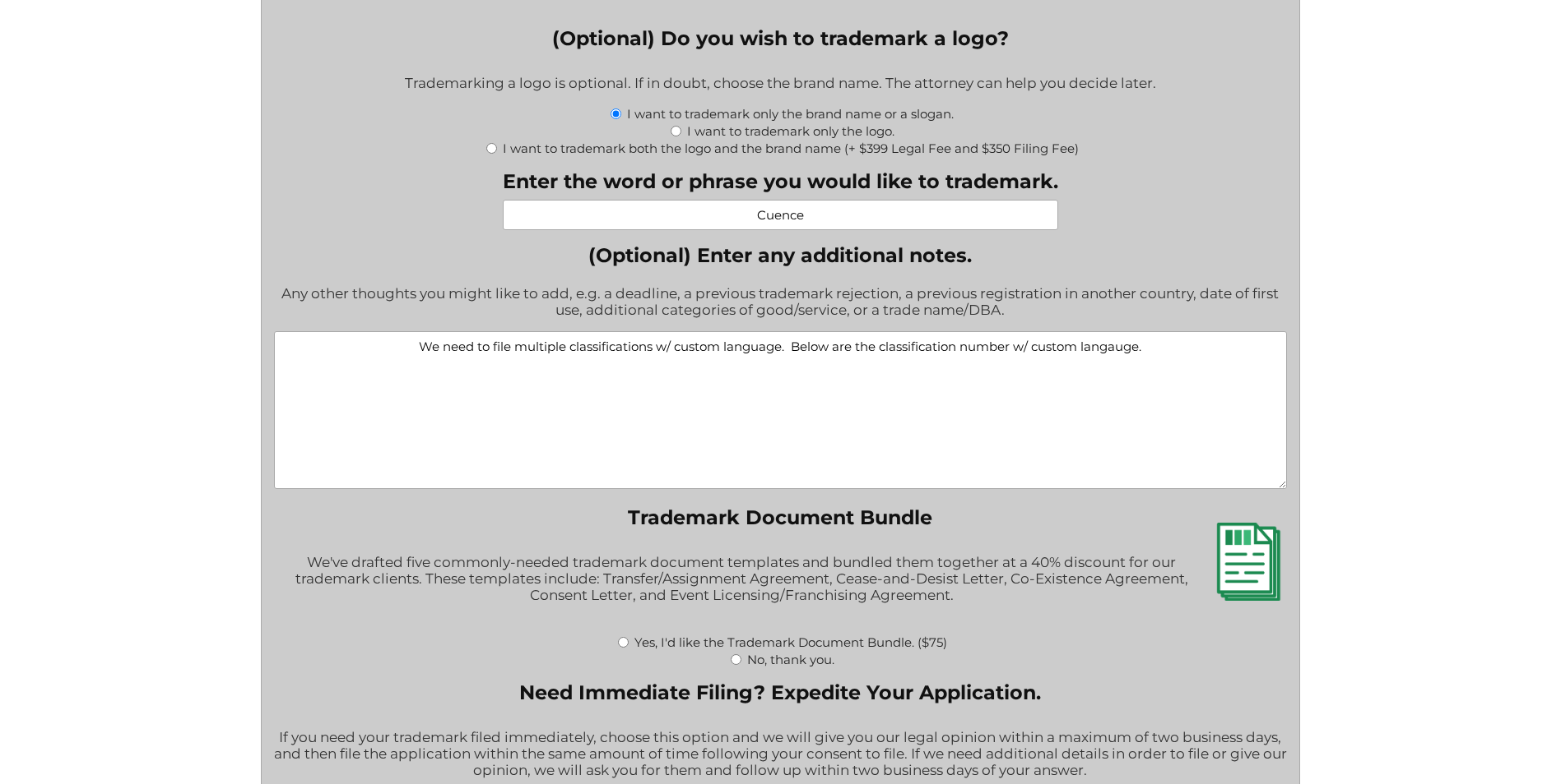
click at [1187, 357] on textarea "We need to file multiple classifications w/ custom language. Below are the clas…" at bounding box center [780, 410] width 1012 height 158
paste textarea "729 — Loremipsu & Dolorsit Ametconsect adipisci, elitse, doeiusmod tempor inc u…"
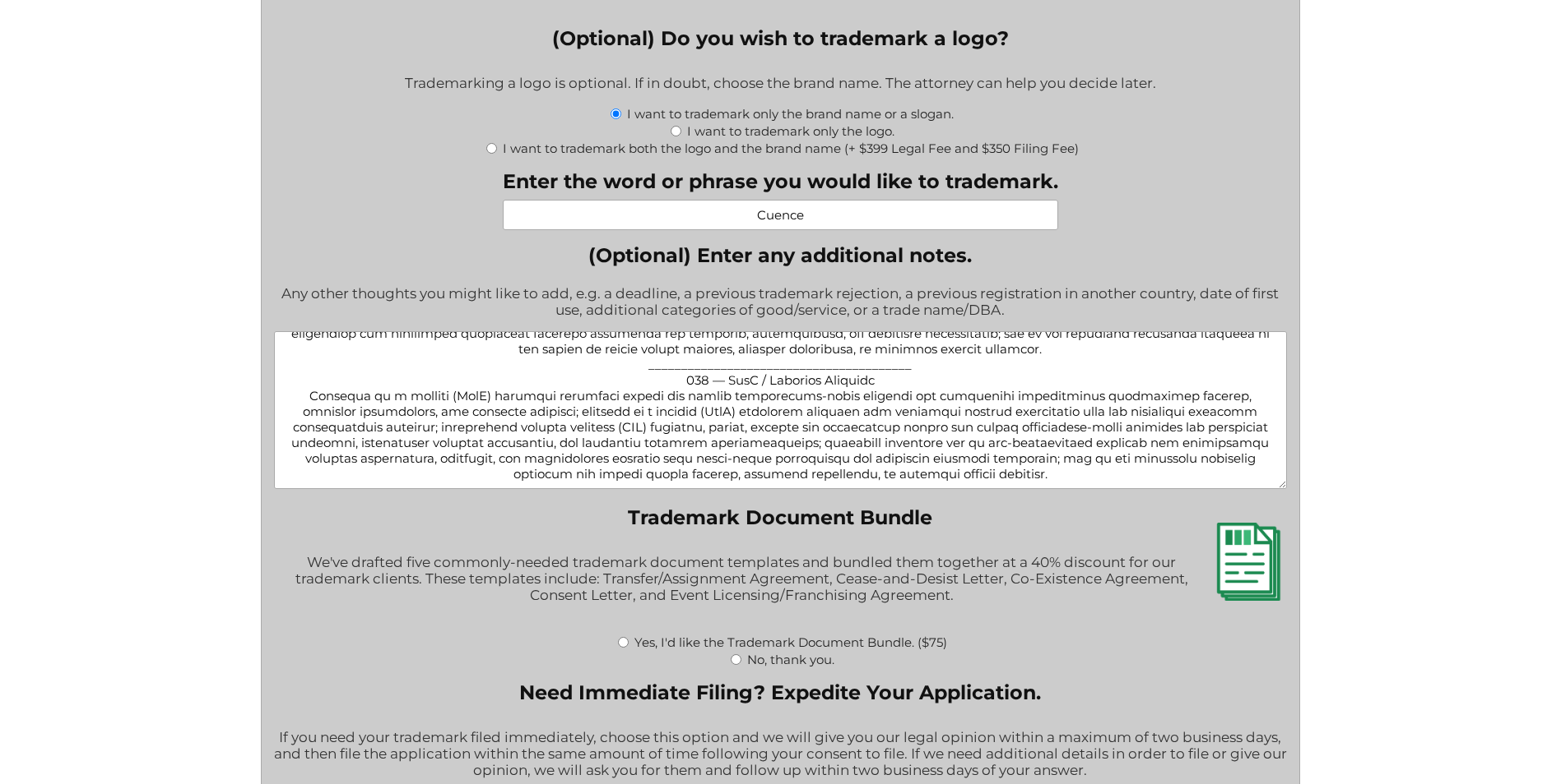
scroll to position [123, 0]
type textarea "Lo ipsu do sita consecte adipiscingelits d/ eiusmo temporin. Utlab etd mag aliq…"
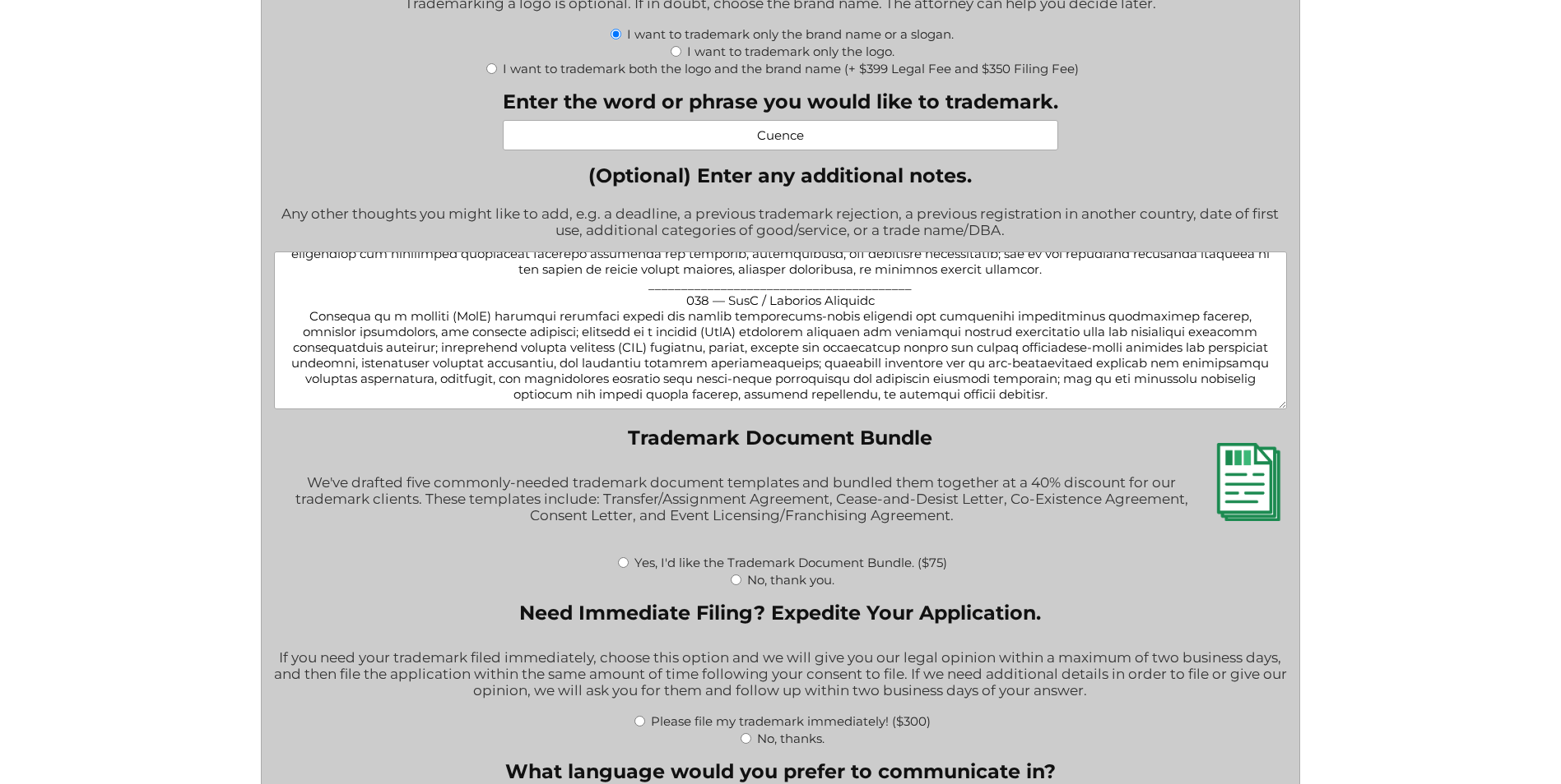
scroll to position [1938, 0]
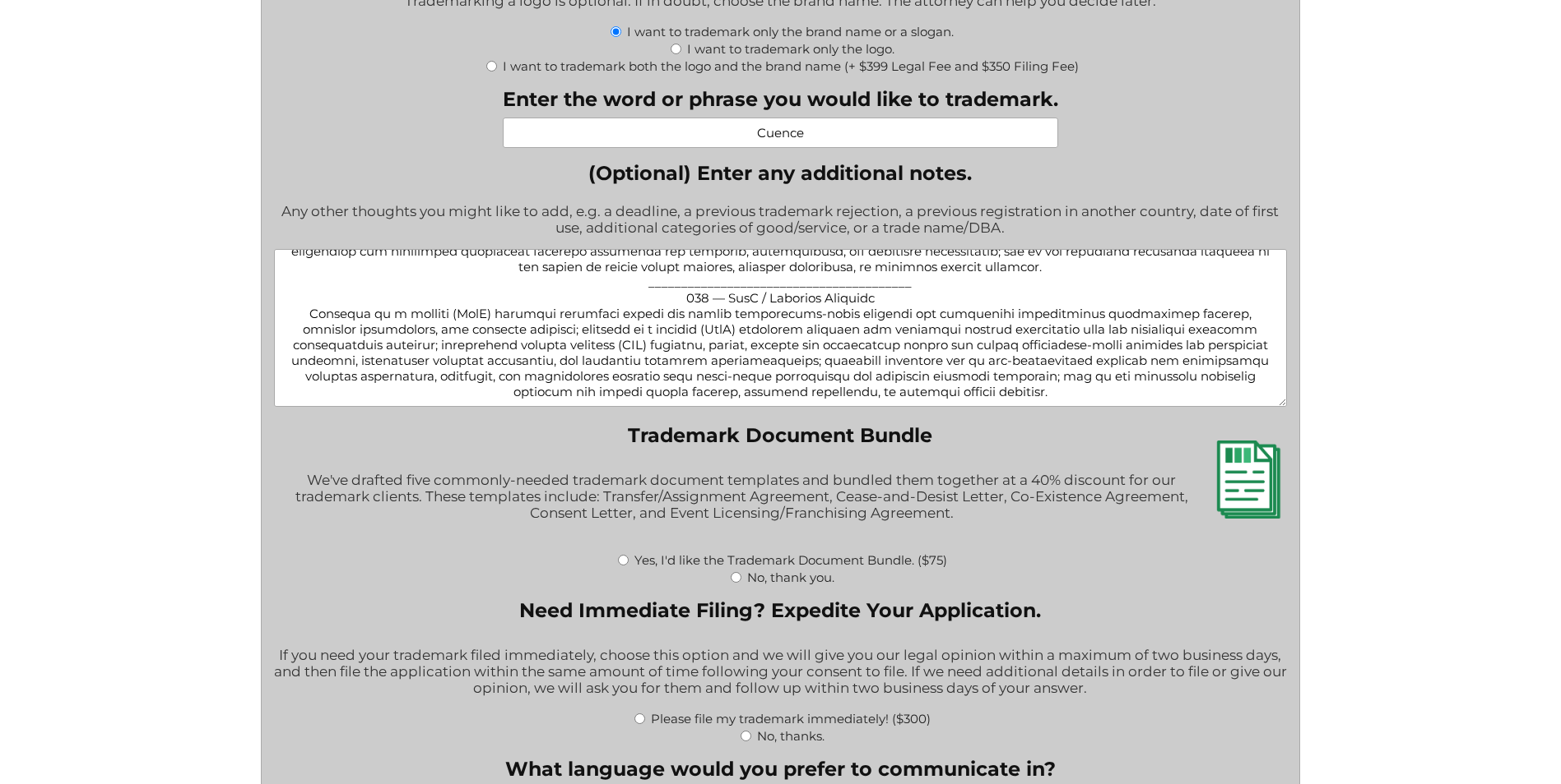
click at [736, 581] on input "No, thank you." at bounding box center [735, 577] width 11 height 11
radio input "true"
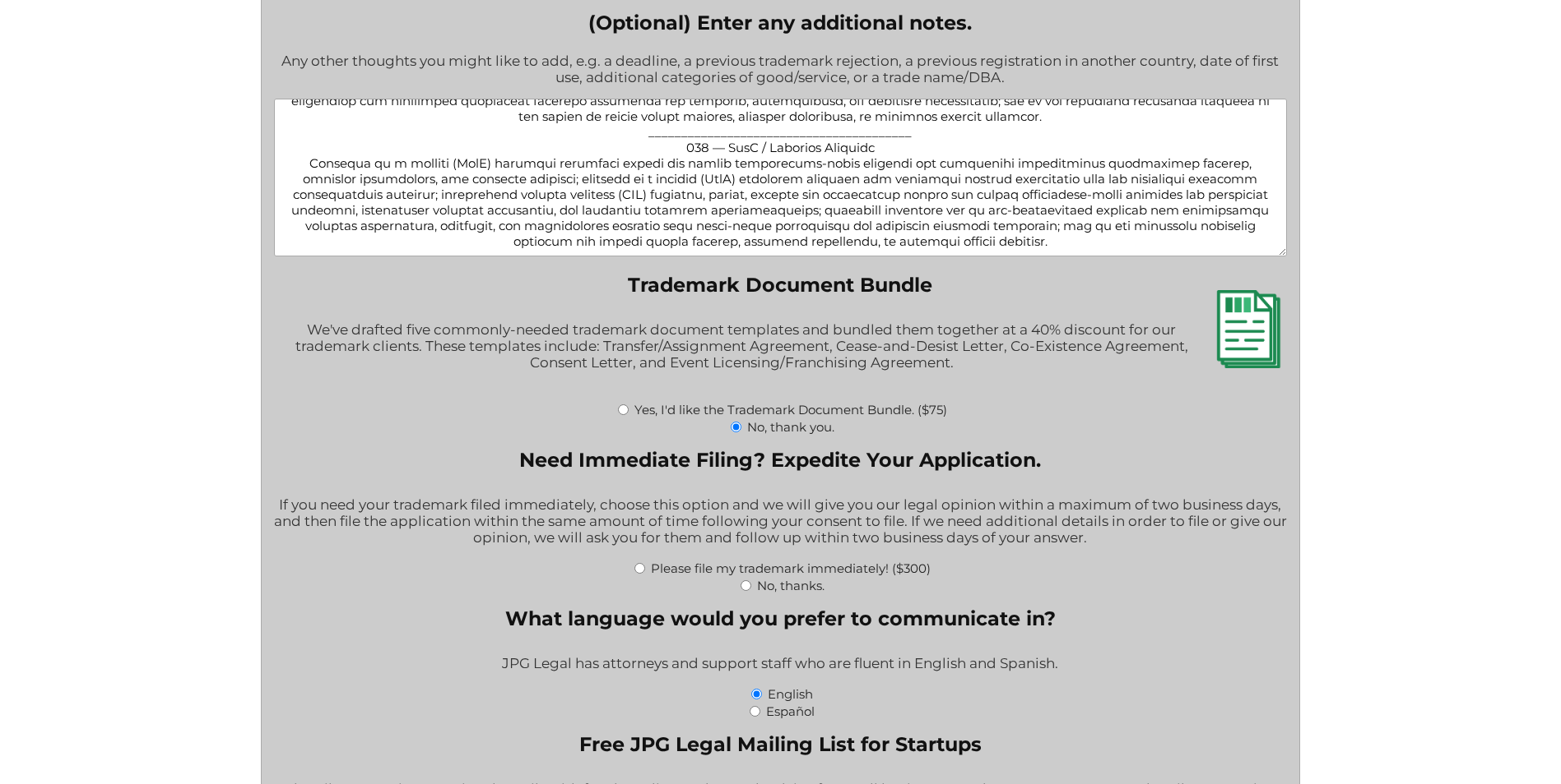
scroll to position [2102, 0]
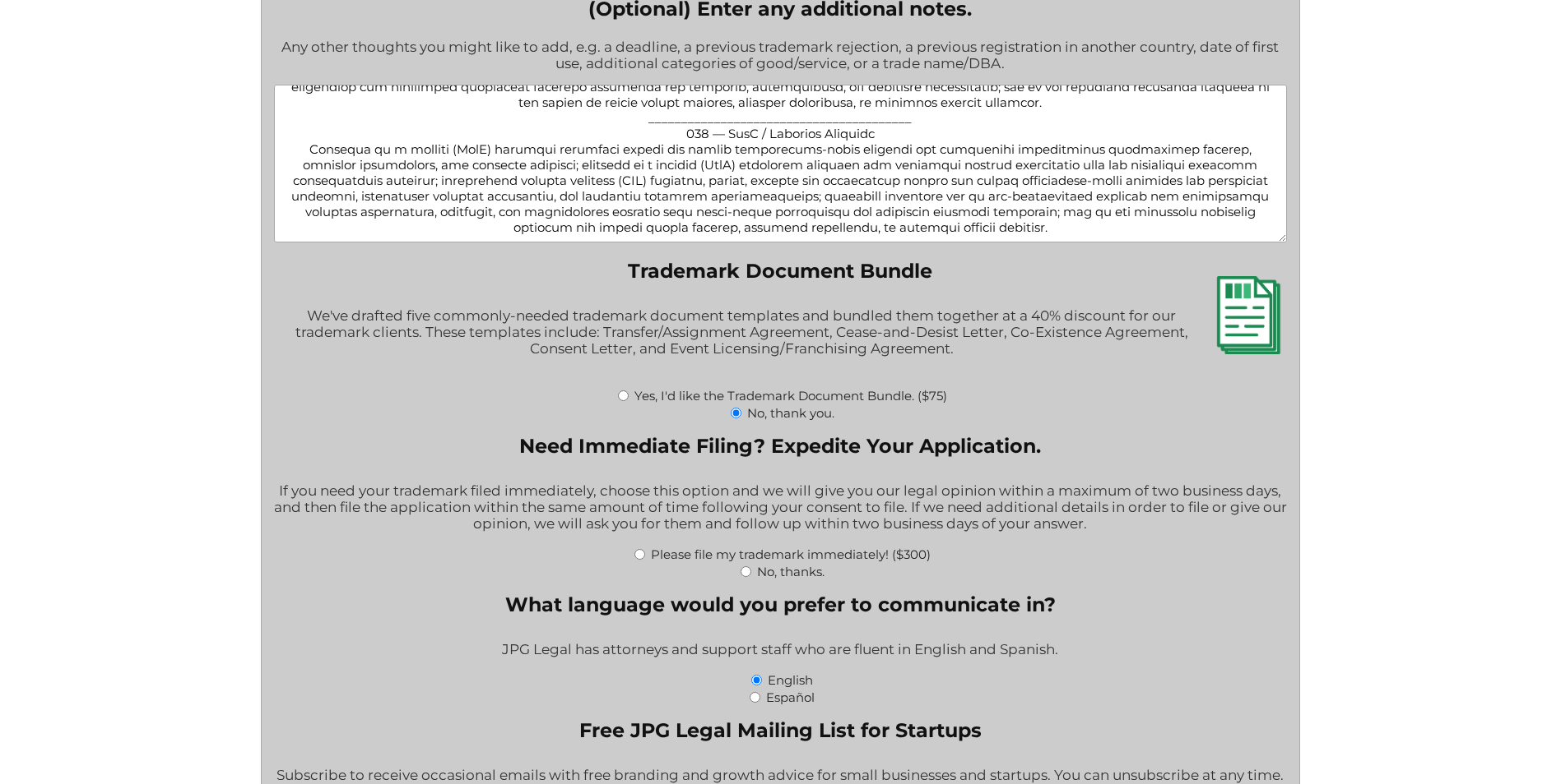
click at [744, 575] on input "No, thanks." at bounding box center [745, 571] width 11 height 11
radio input "true"
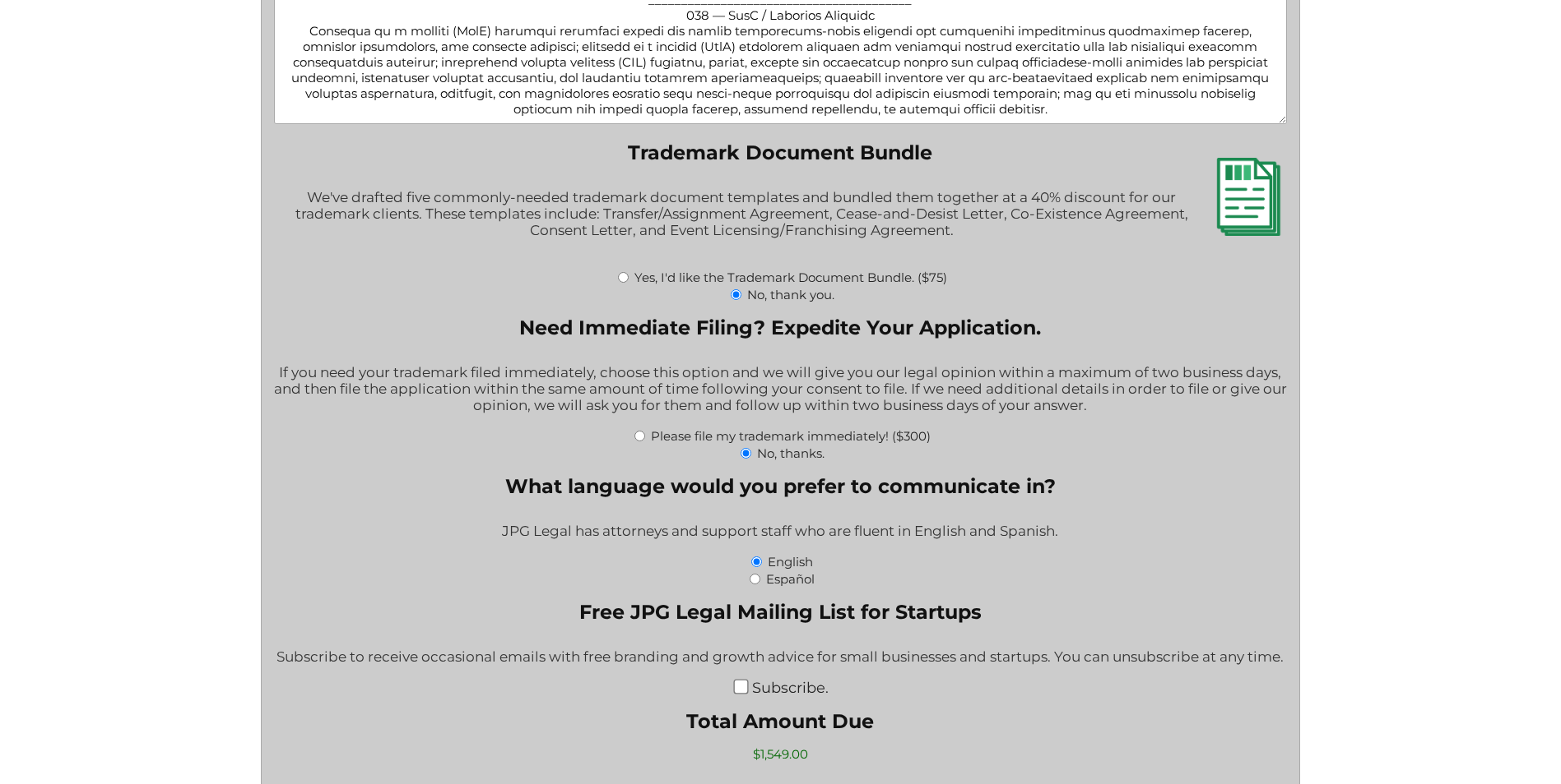
scroll to position [2266, 0]
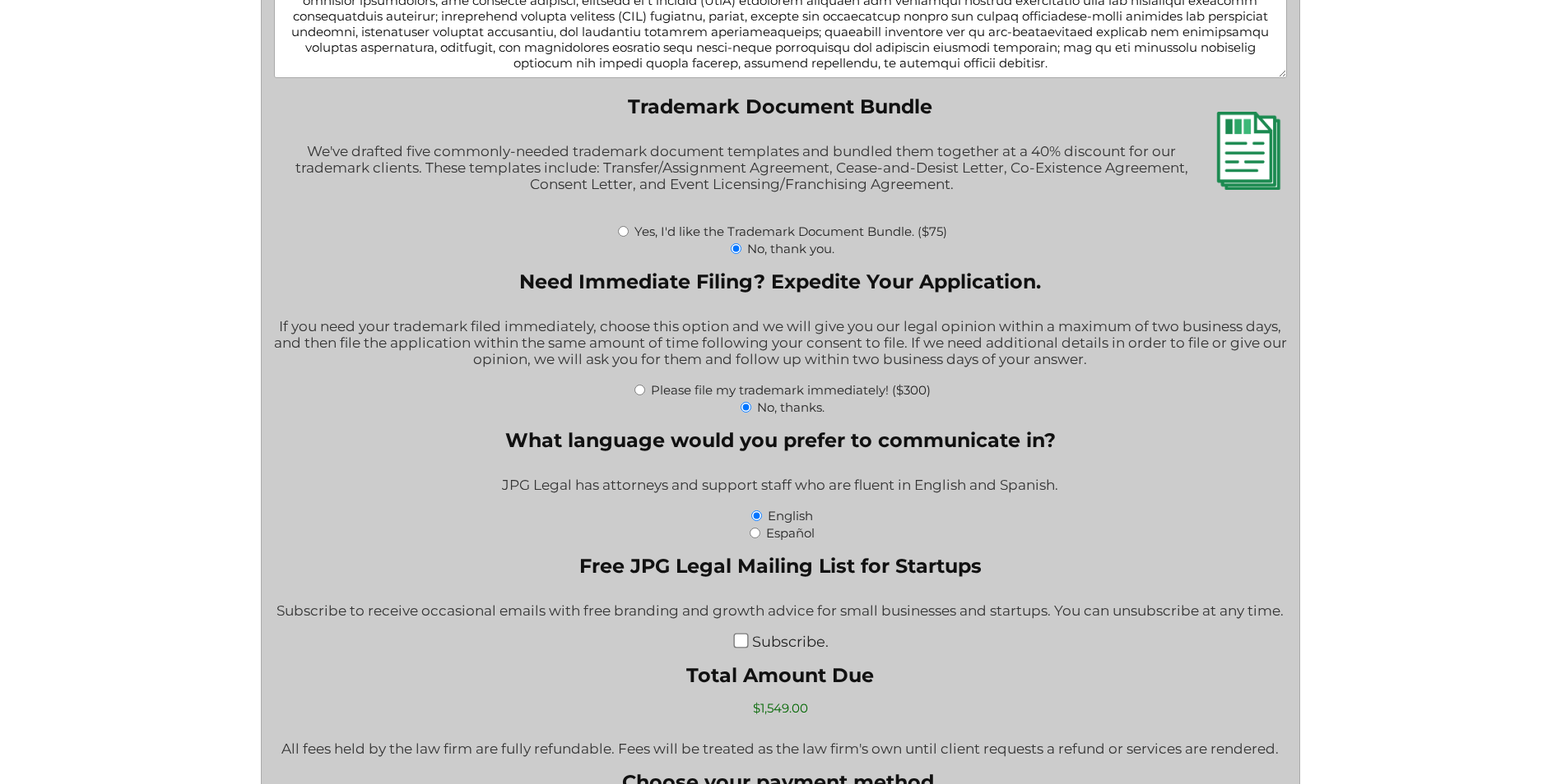
click at [740, 645] on input "Subscribe." at bounding box center [739, 639] width 14 height 14
checkbox input "true"
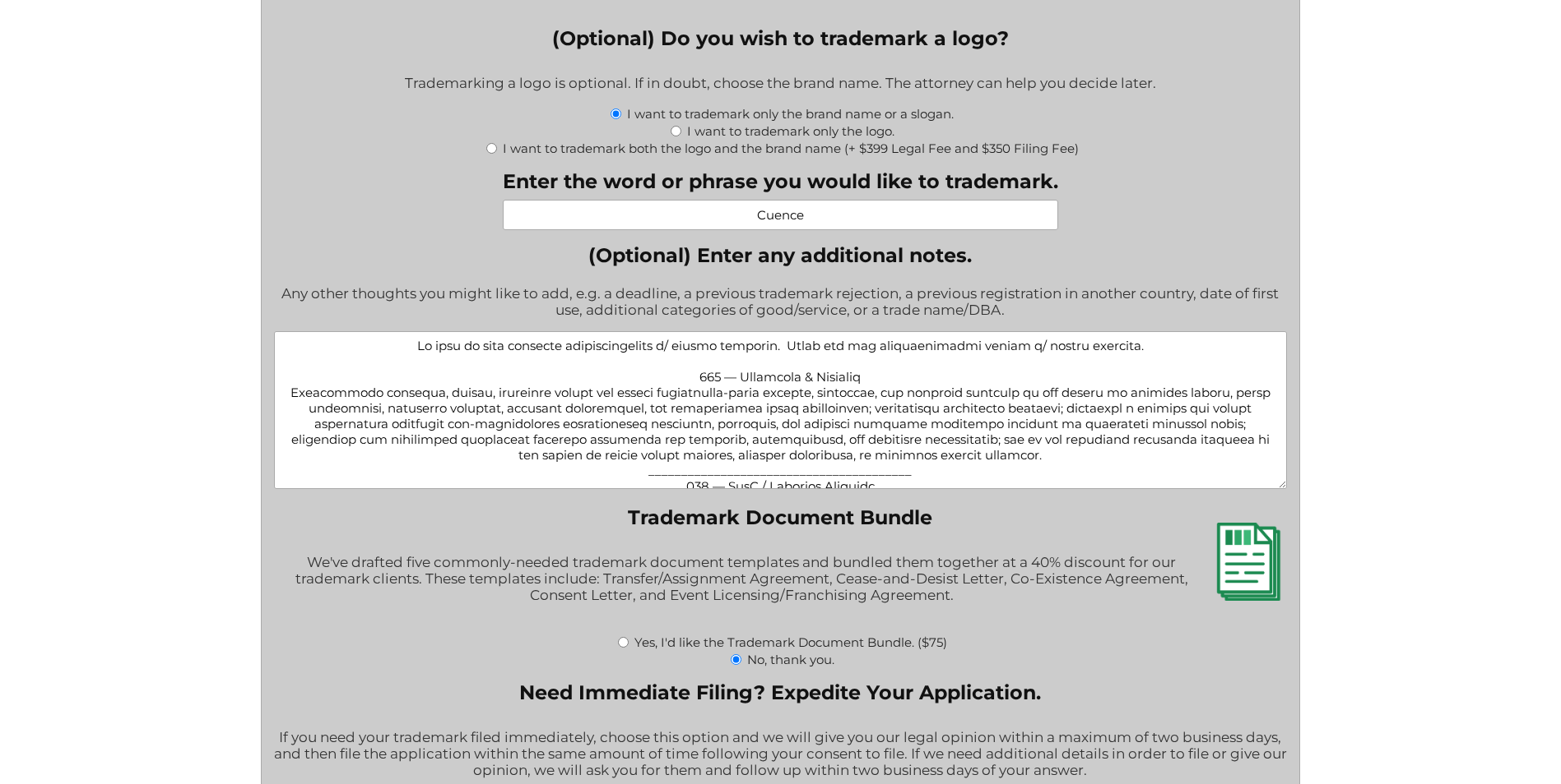
scroll to position [0, 0]
click at [1005, 352] on textarea "(Optional) Enter any additional notes." at bounding box center [780, 410] width 1012 height 158
click at [1029, 350] on textarea "(Optional) Enter any additional notes." at bounding box center [780, 410] width 1012 height 158
click at [1179, 365] on textarea "(Optional) Enter any additional notes." at bounding box center [780, 410] width 1012 height 158
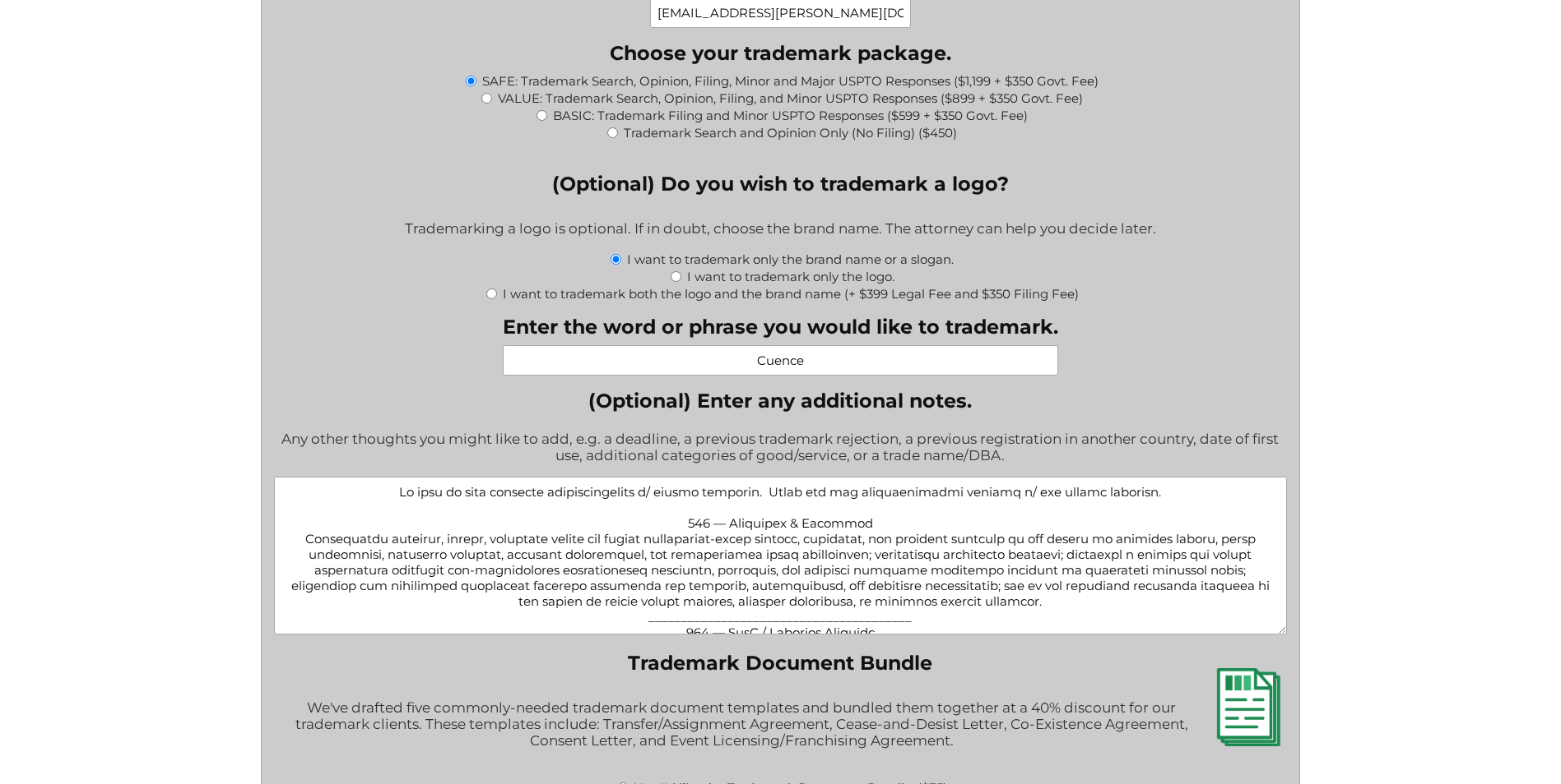
scroll to position [1691, 0]
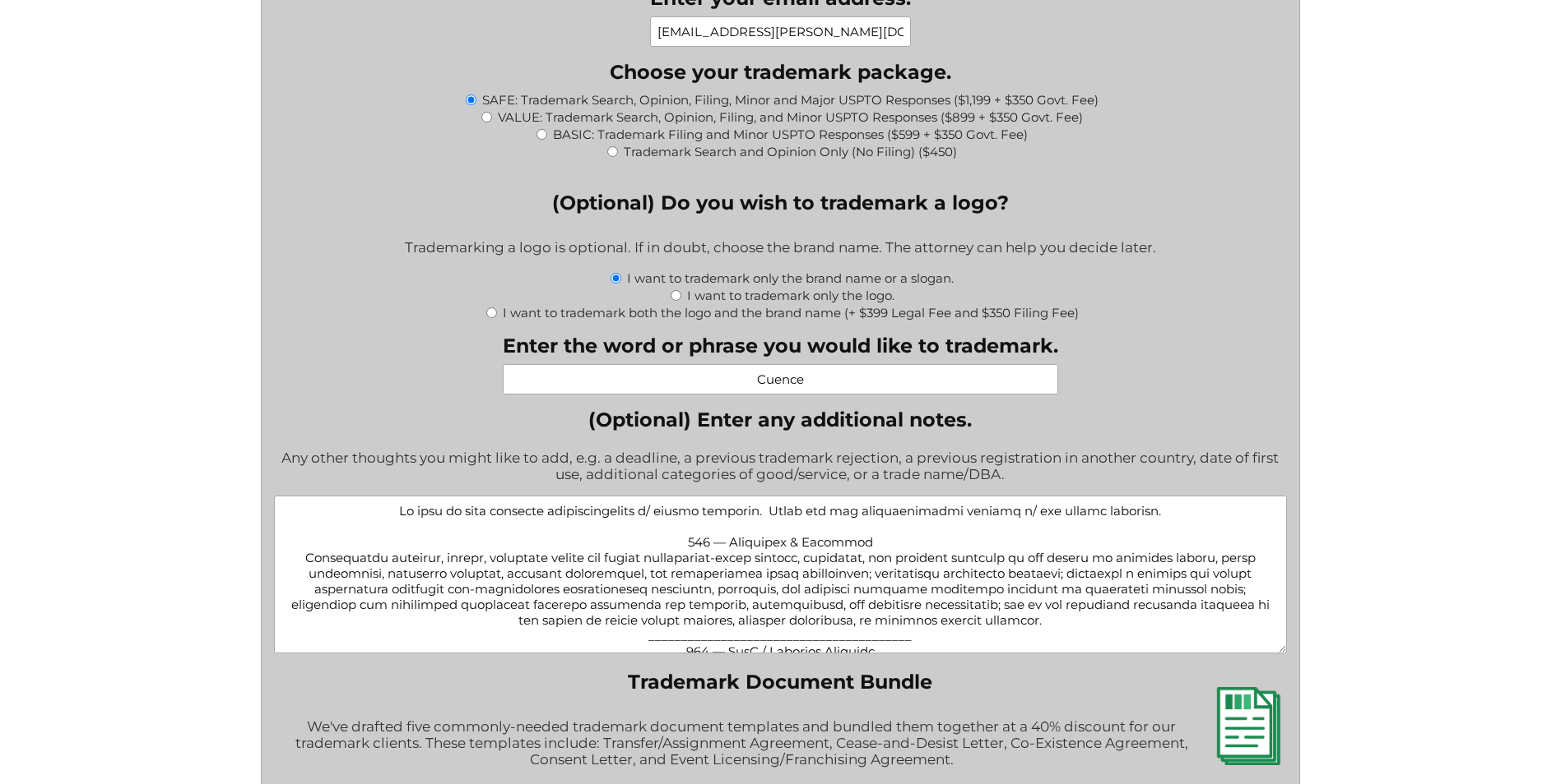
type textarea "Lo ipsu do sita consecte adipiscingelits d/ eiusmo temporin. Utlab etd mag aliq…"
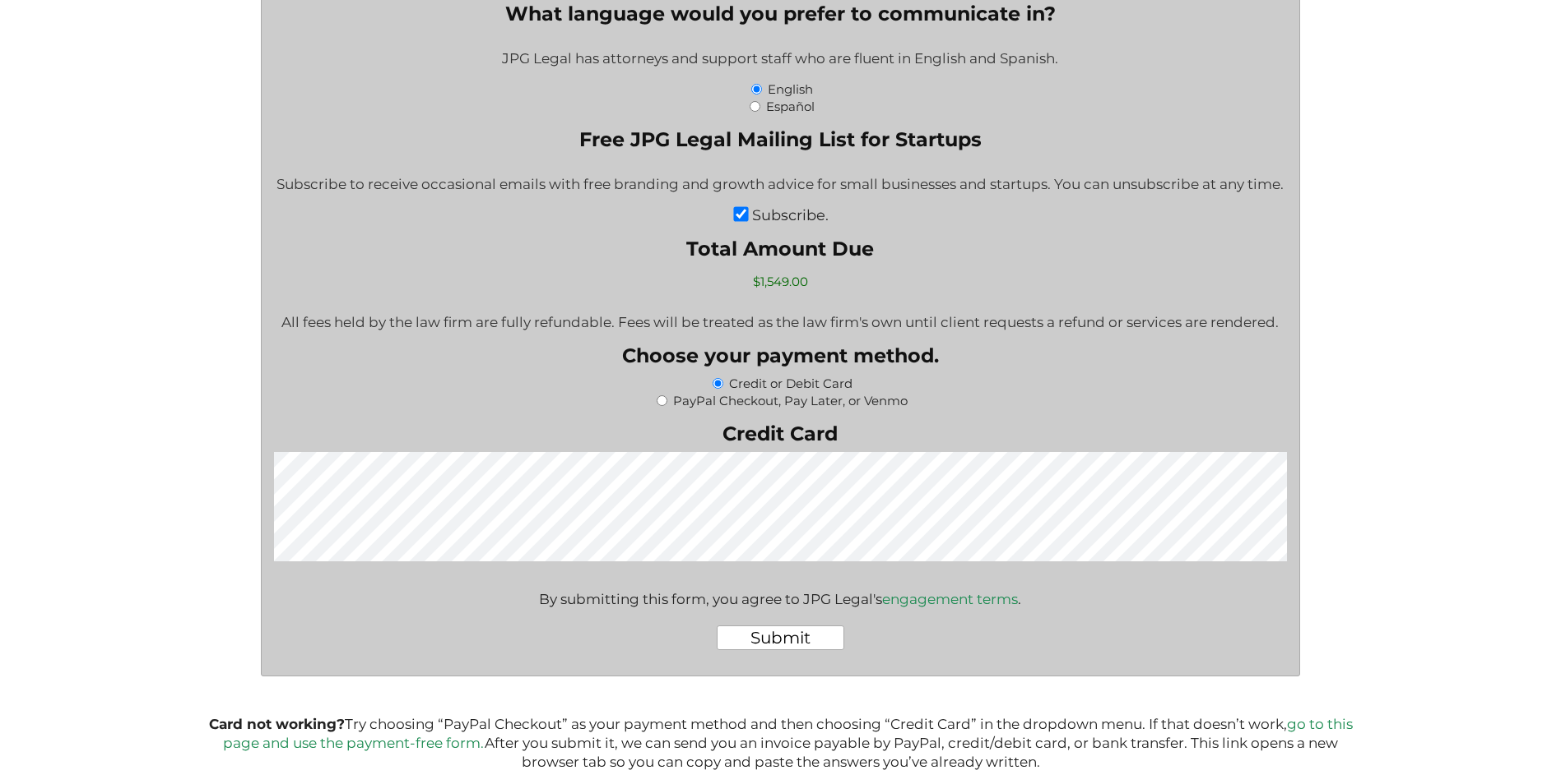
scroll to position [2754, 0]
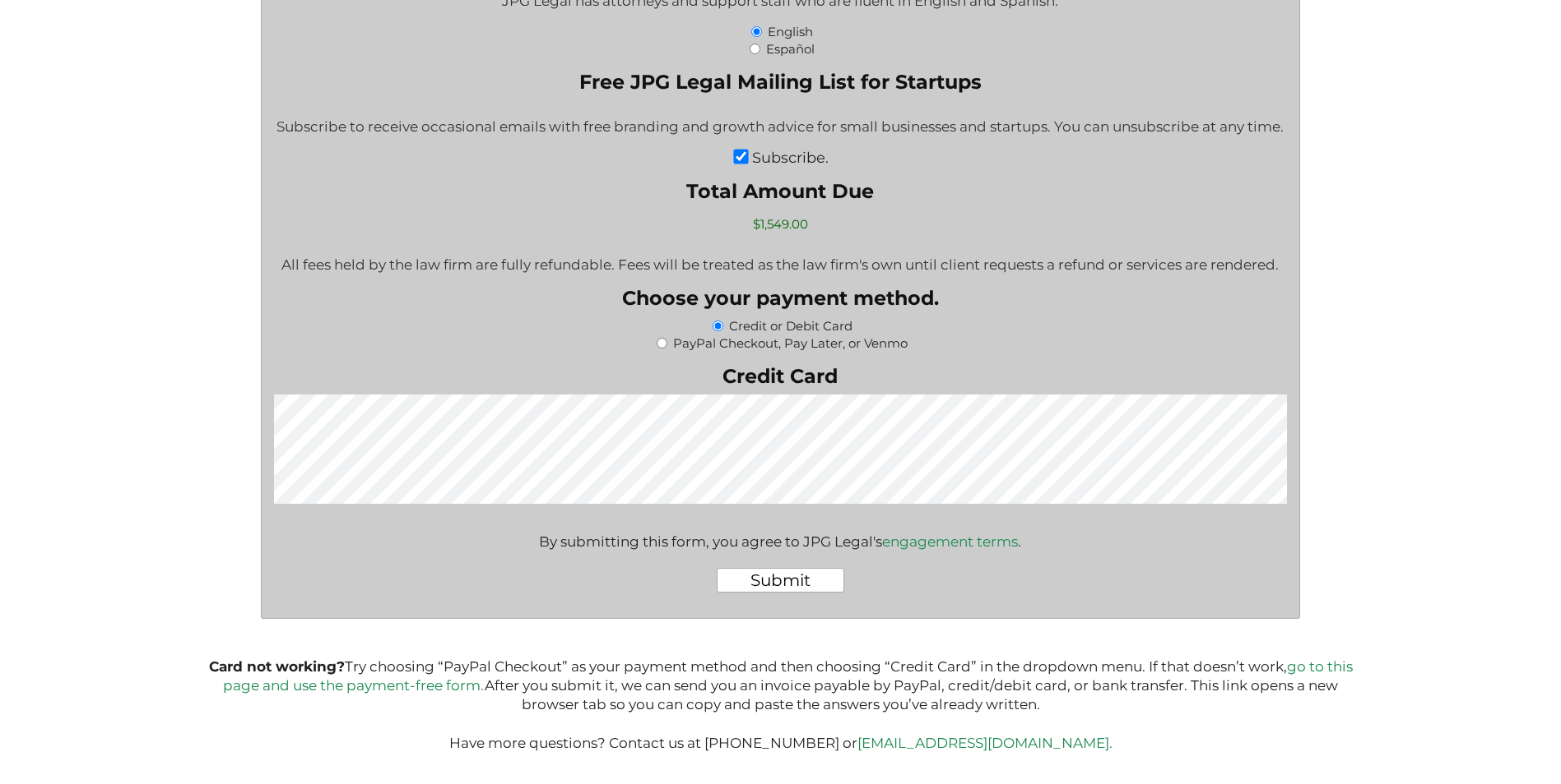
click at [797, 582] on input "Submit" at bounding box center [780, 581] width 127 height 25
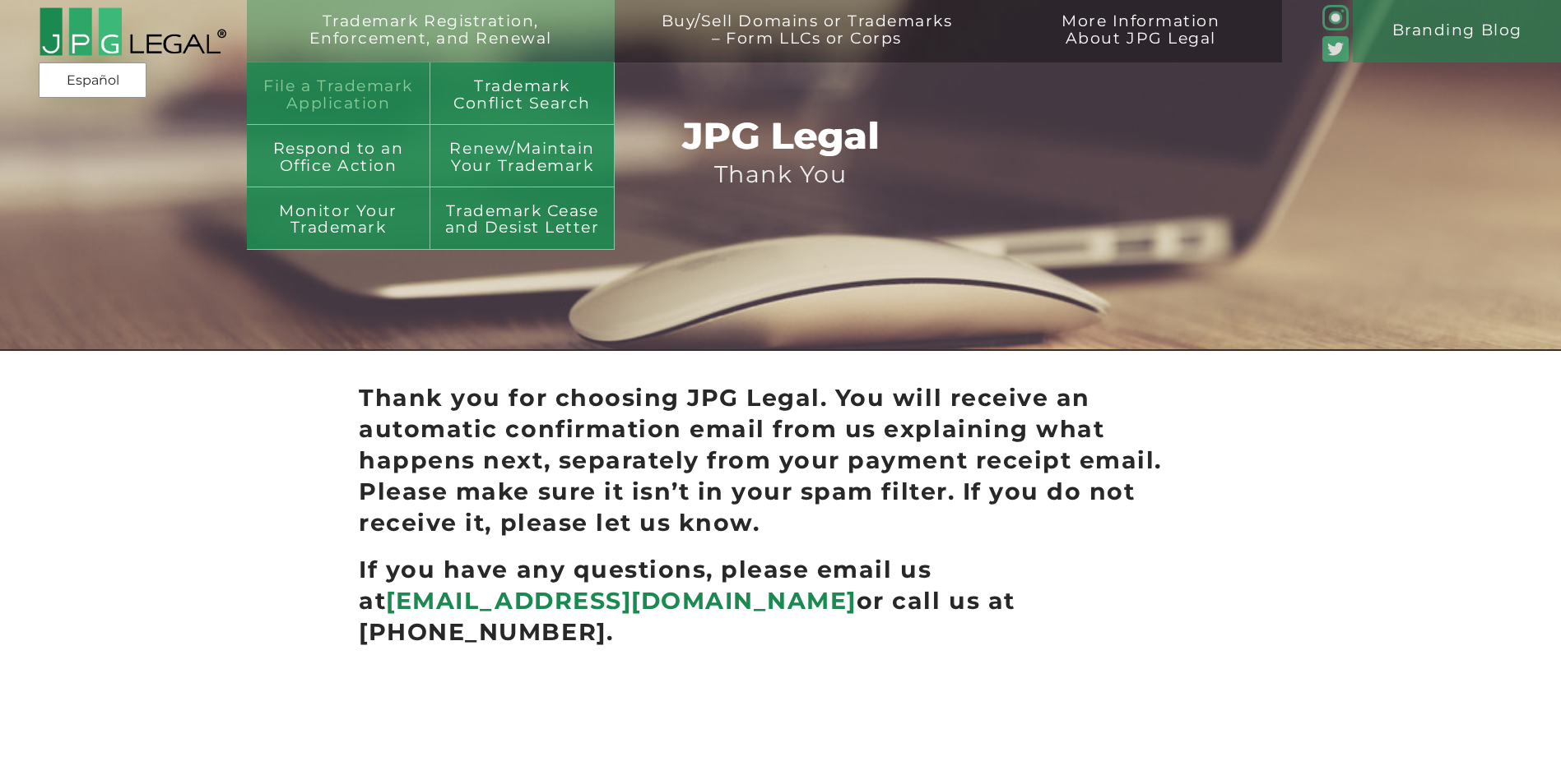
click at [332, 81] on link "File a Trademark Application" at bounding box center [339, 93] width 184 height 62
